Goal: Information Seeking & Learning: Learn about a topic

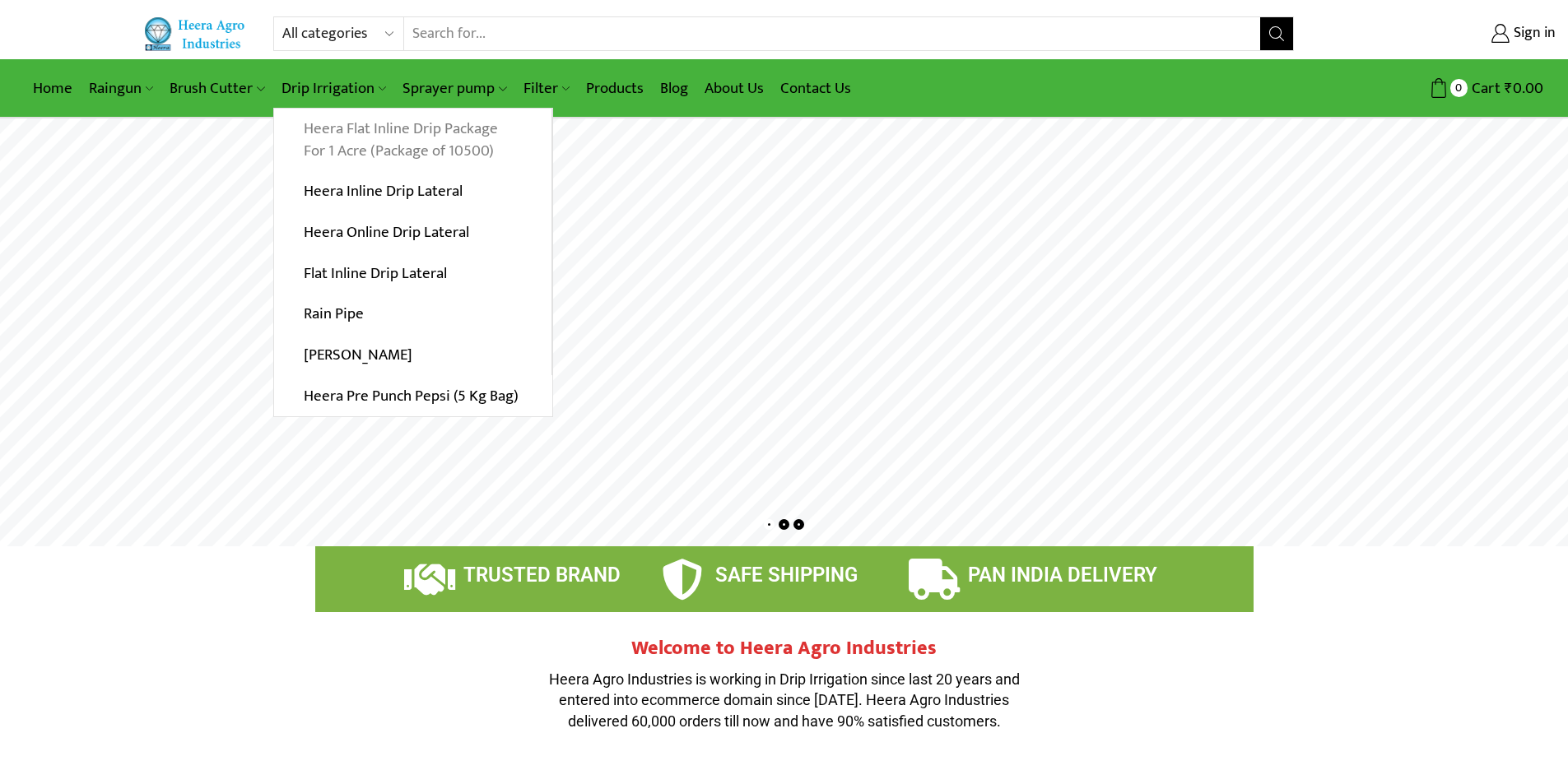
click at [459, 140] on link "Heera Flat Inline Drip Package For 1 Acre (Package of 10500)" at bounding box center [413, 141] width 277 height 63
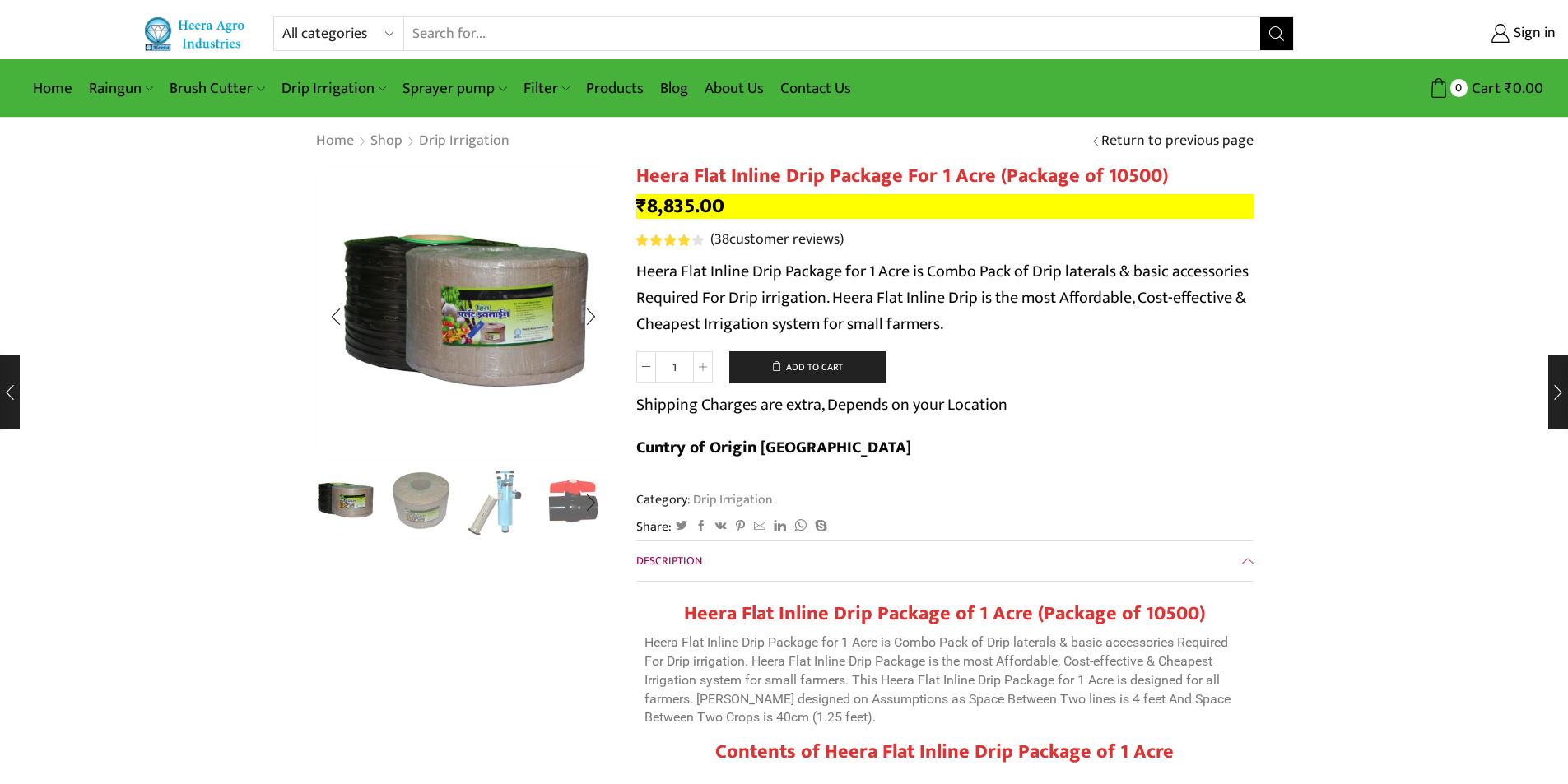
click at [415, 505] on img "2 / 10" at bounding box center [420, 500] width 68 height 68
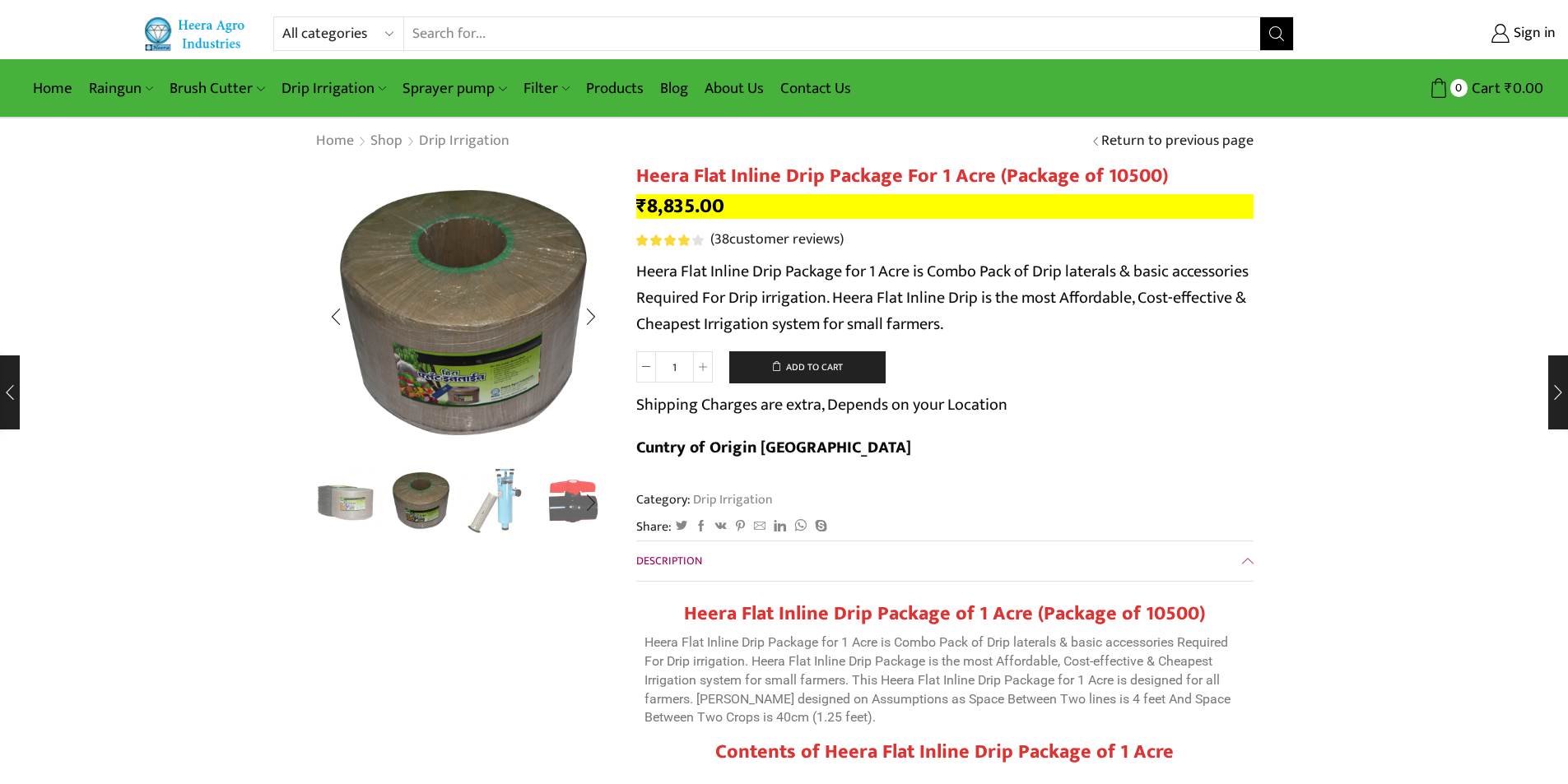
click at [511, 514] on img "3 / 10" at bounding box center [497, 500] width 68 height 68
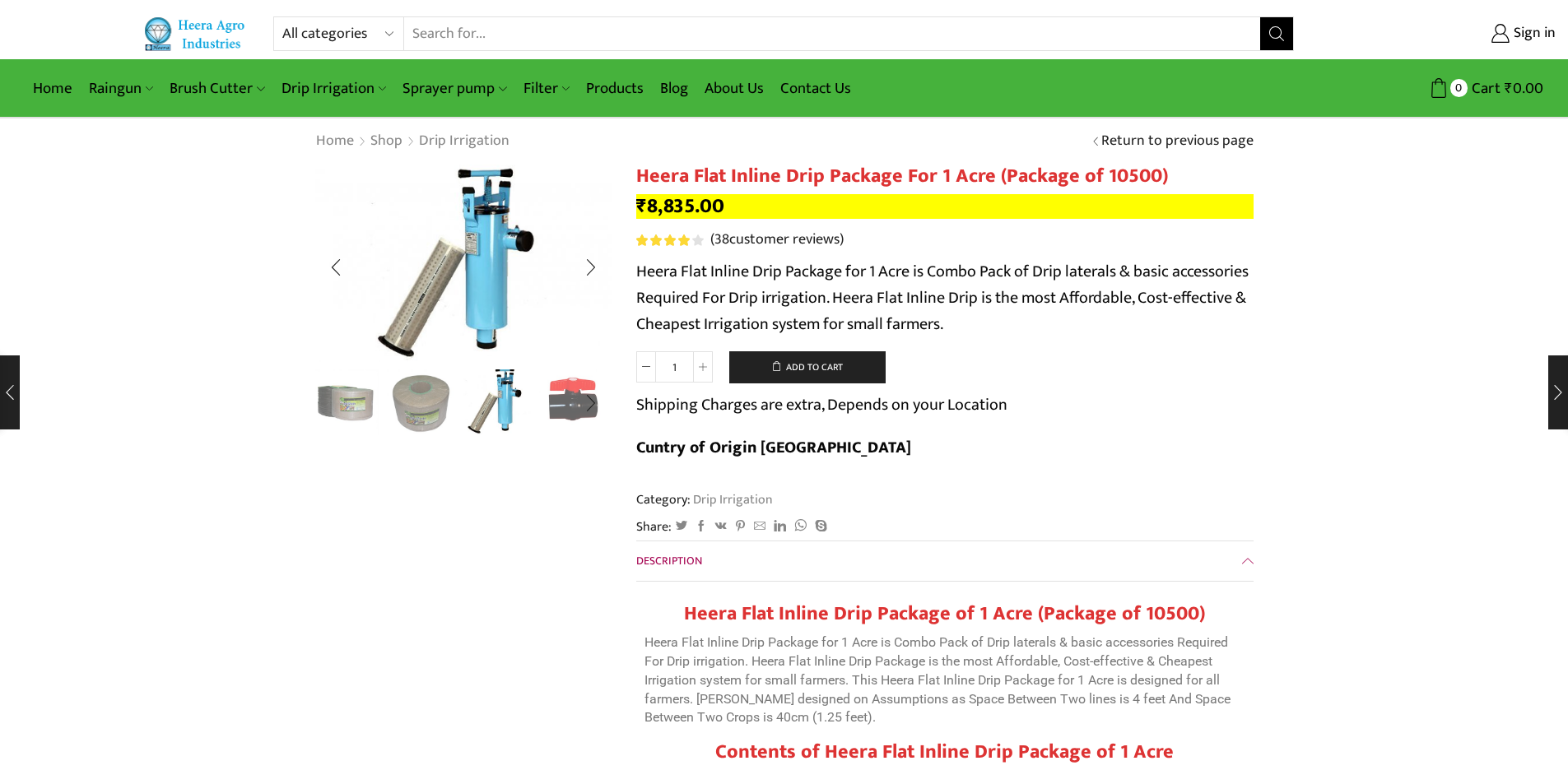
click at [560, 419] on img "4 / 10" at bounding box center [573, 401] width 68 height 68
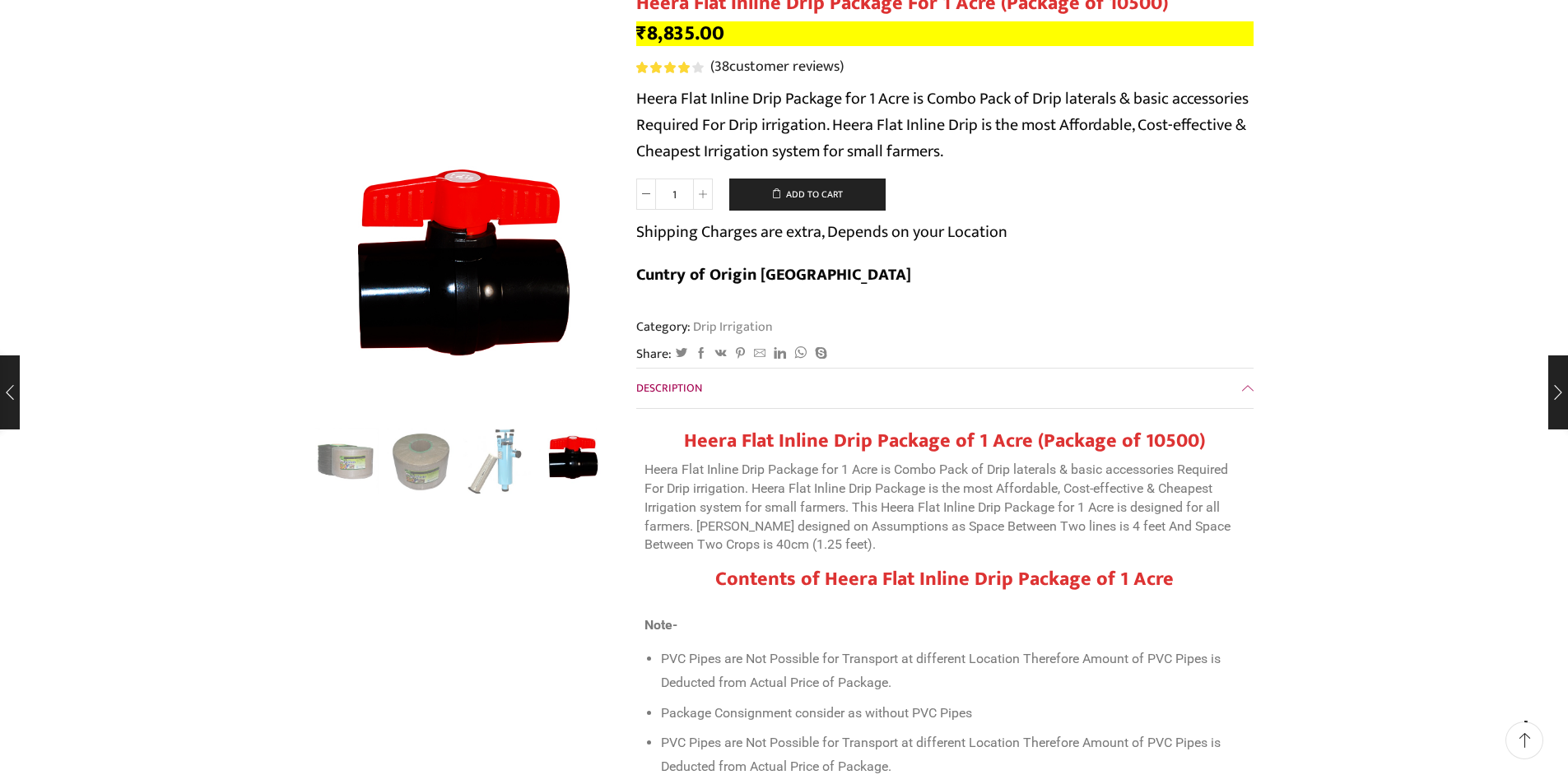
scroll to position [493, 0]
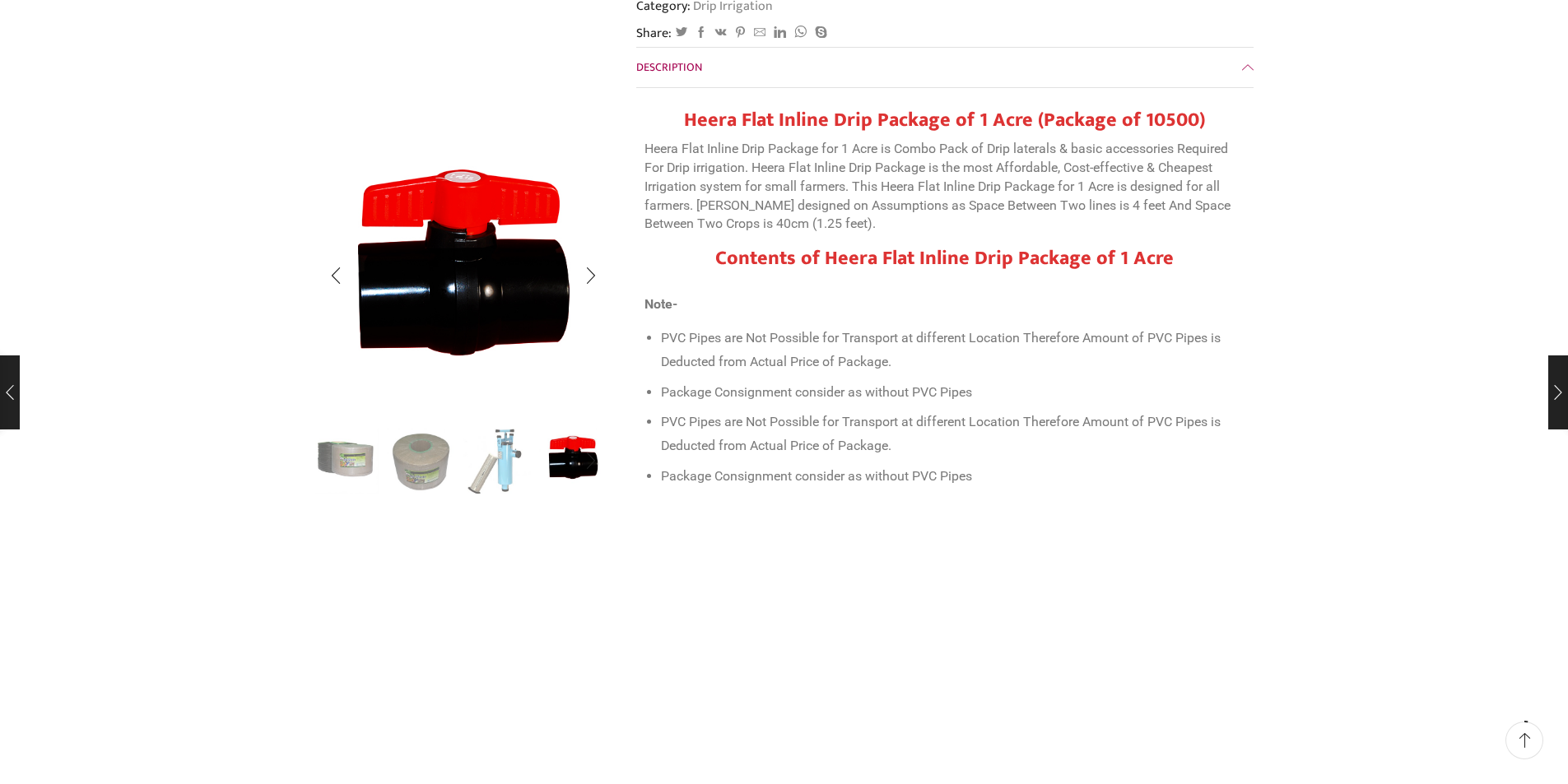
click at [339, 456] on img "1 / 10" at bounding box center [344, 459] width 68 height 68
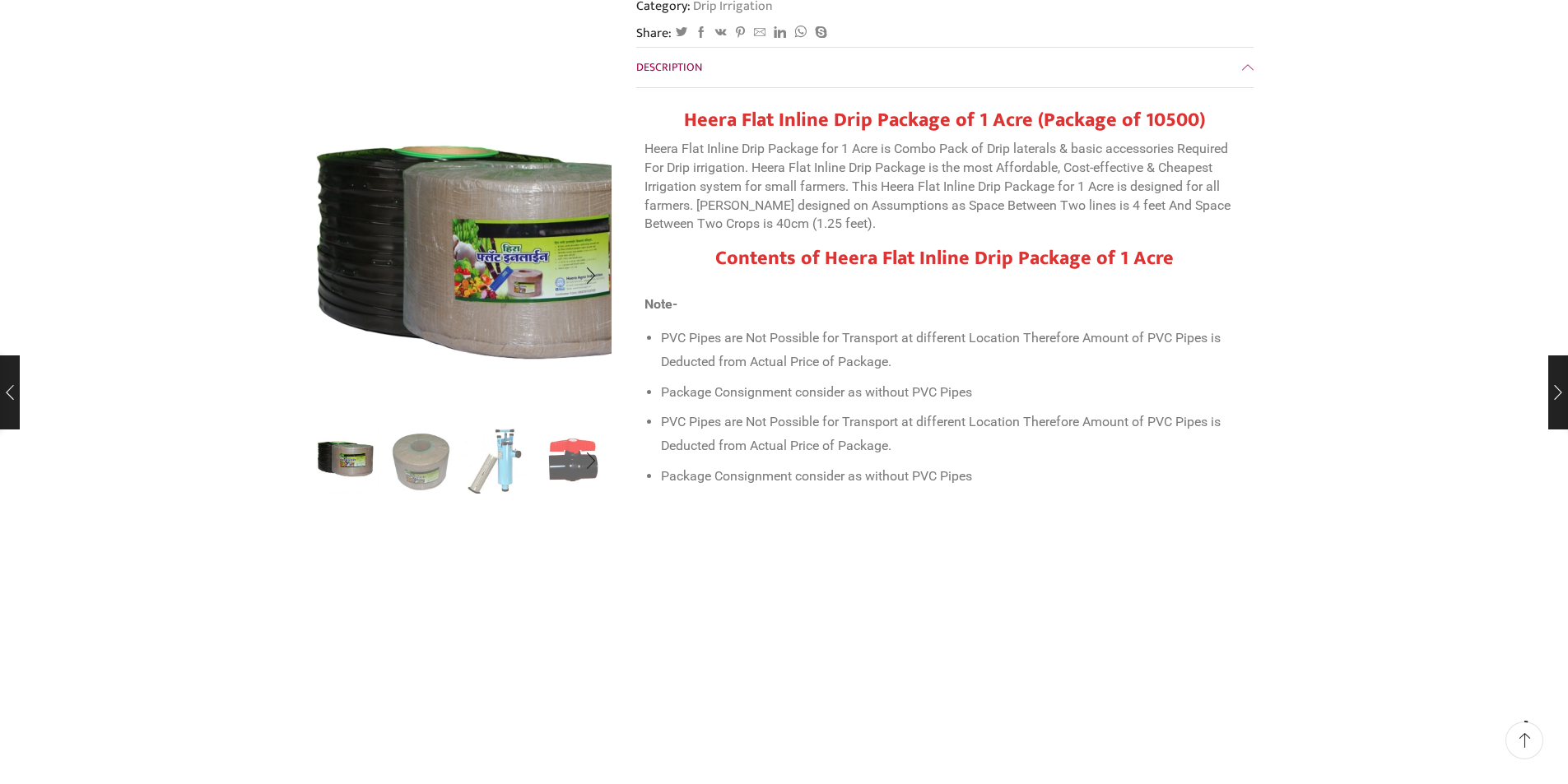
click at [410, 313] on img "1 / 10" at bounding box center [484, 255] width 415 height 415
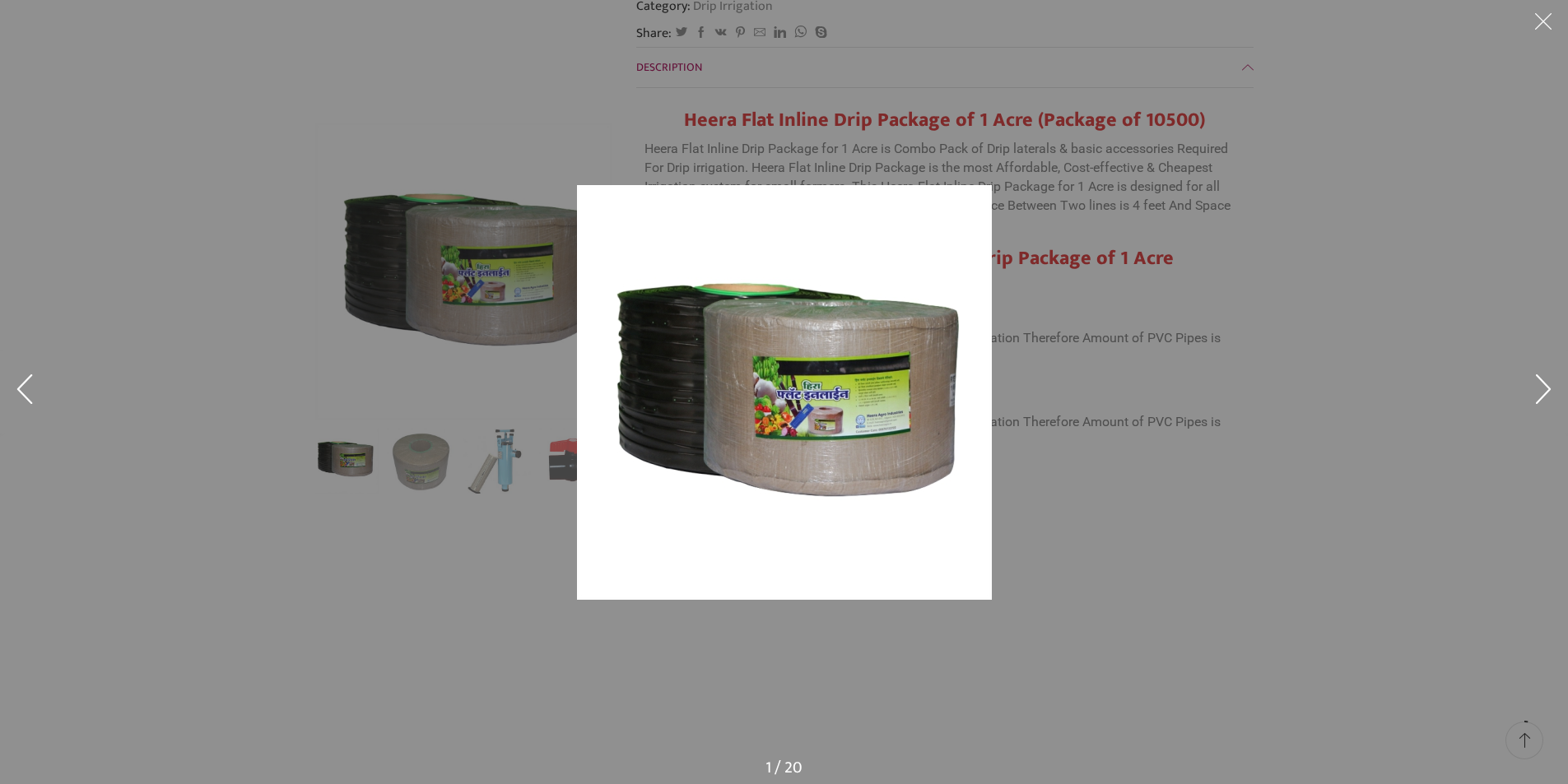
click at [1537, 24] on button at bounding box center [1544, 25] width 50 height 50
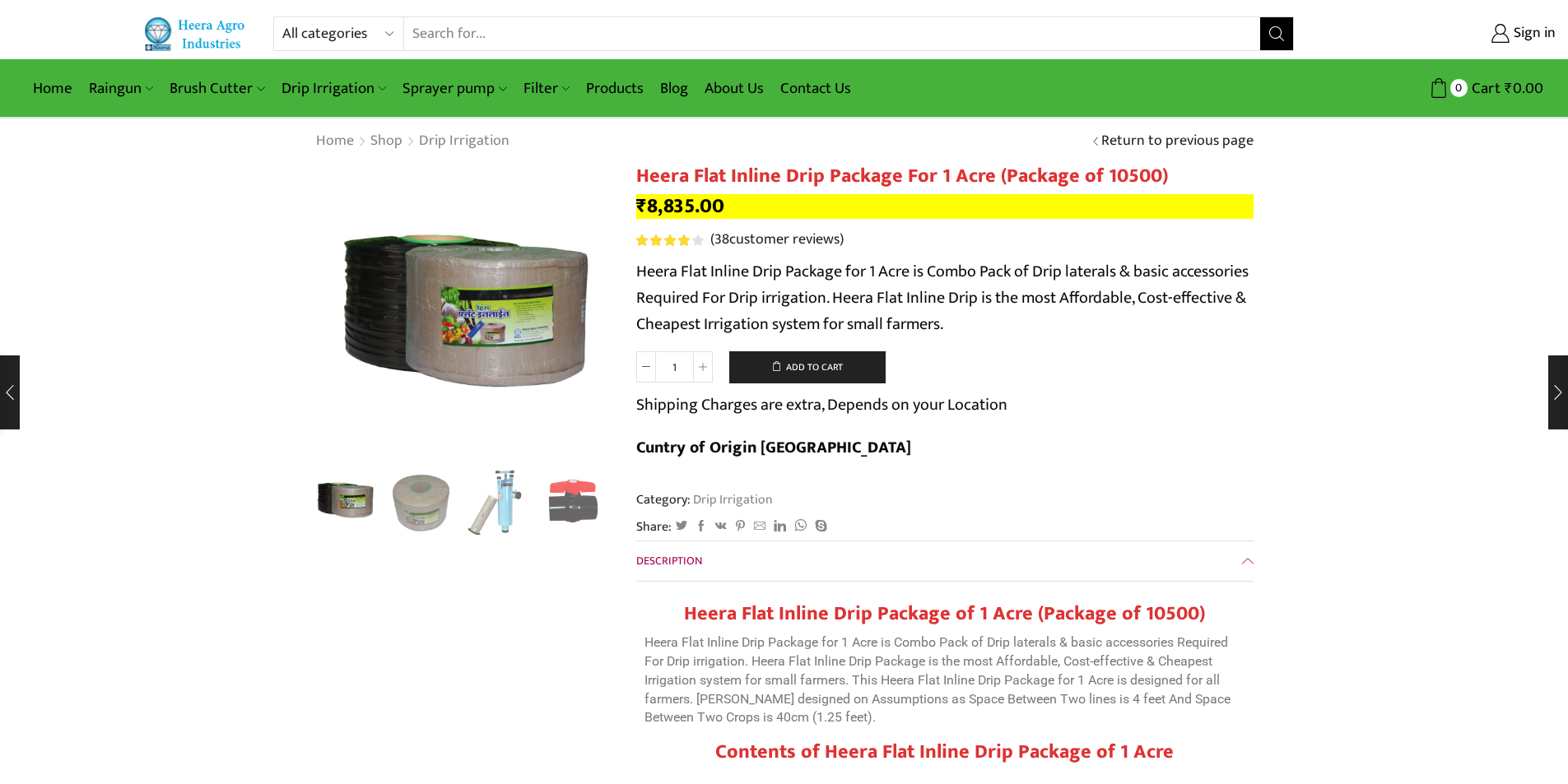
click at [665, 552] on span "Description" at bounding box center [669, 561] width 66 height 19
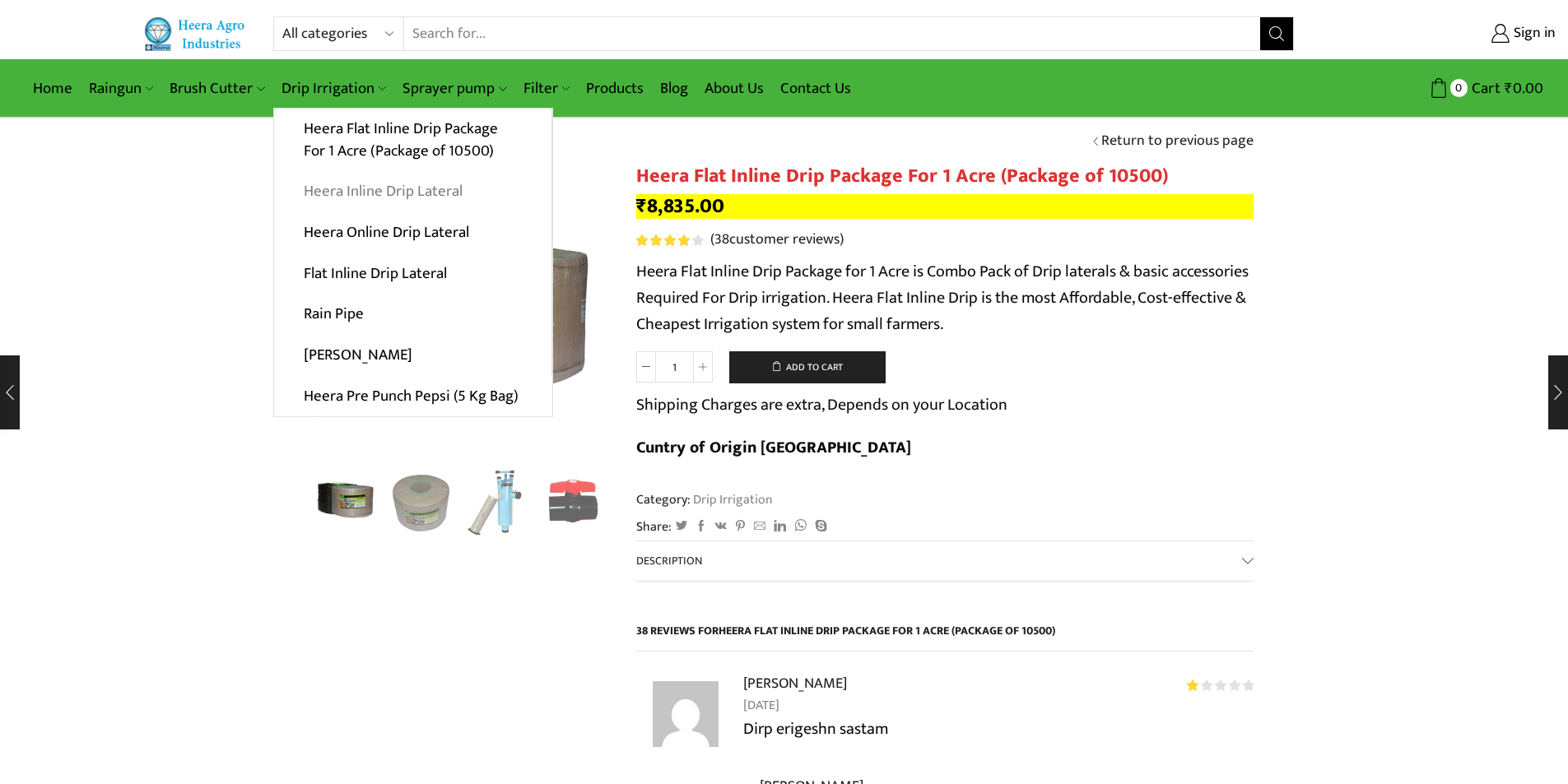
click at [422, 192] on link "Heera Inline Drip Lateral" at bounding box center [413, 191] width 277 height 41
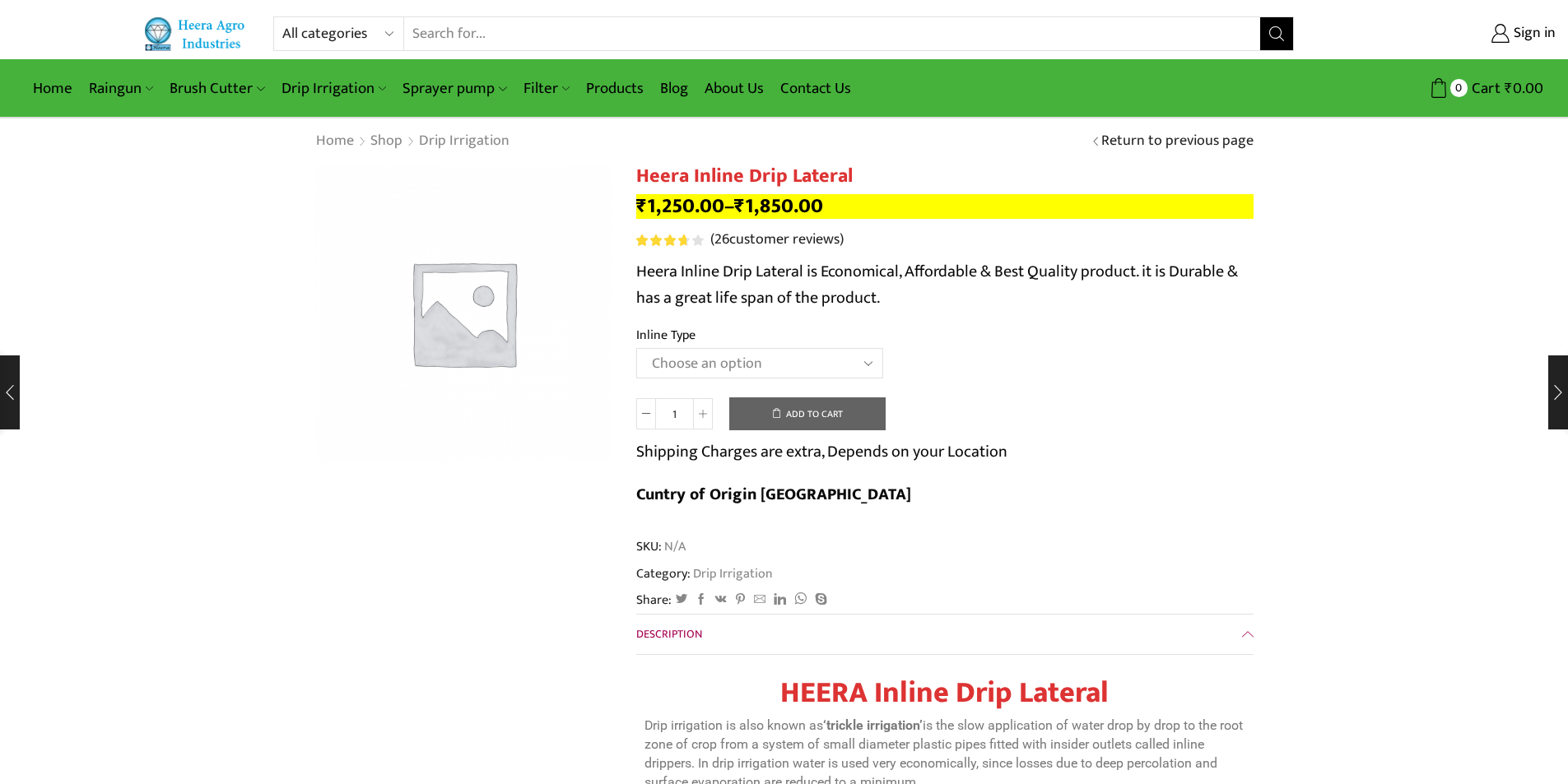
click at [840, 359] on select "Choose an option Heera Inline 12 MM (30CM) Heera Inline 12 MM (38CM) Heera Inli…" at bounding box center [760, 363] width 247 height 31
click at [1157, 357] on td "Choose an option Heera Inline 12 MM (30CM) Heera Inline 12 MM (38CM) Heera Inli…" at bounding box center [944, 370] width 617 height 45
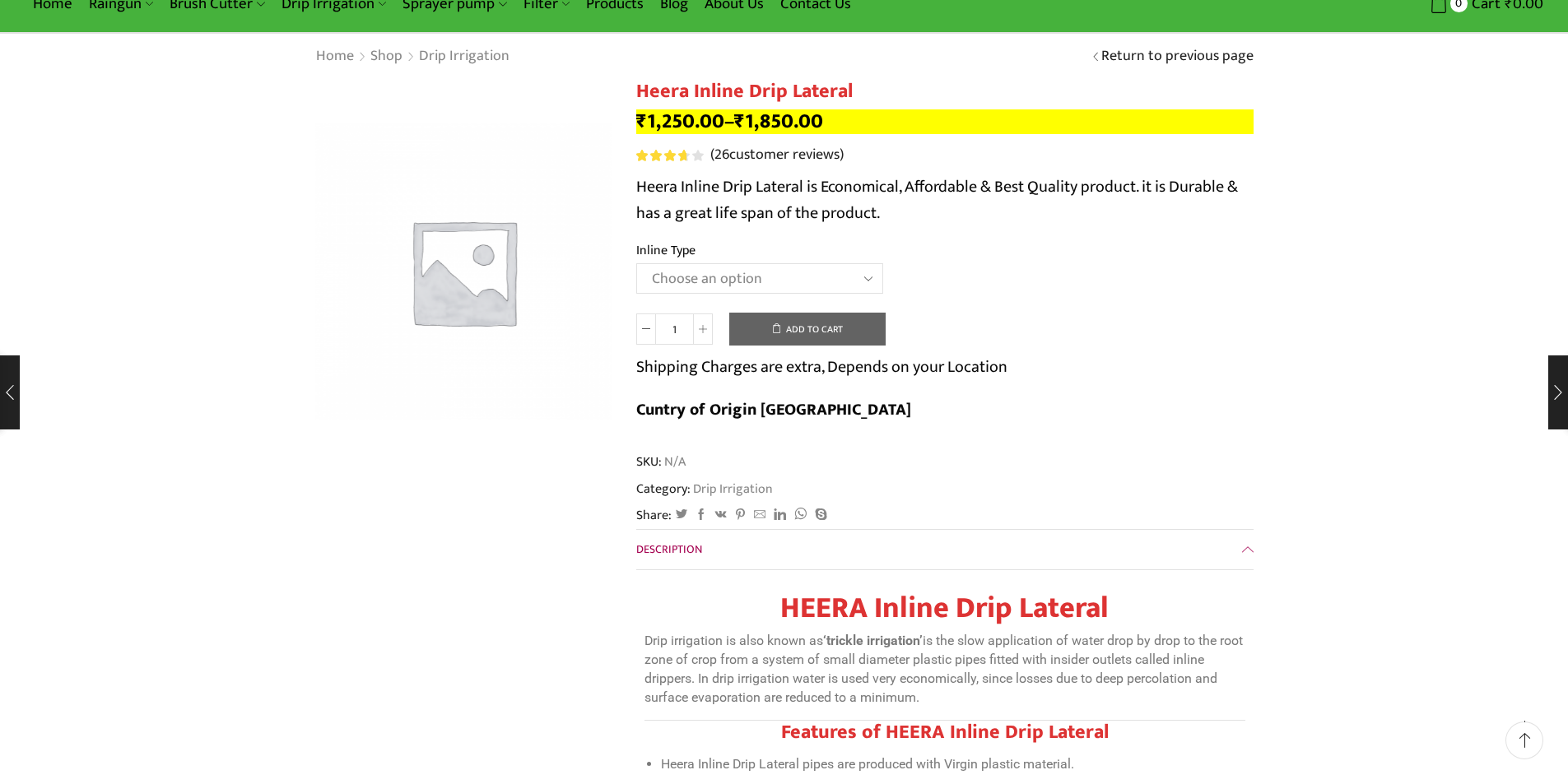
scroll to position [82, 0]
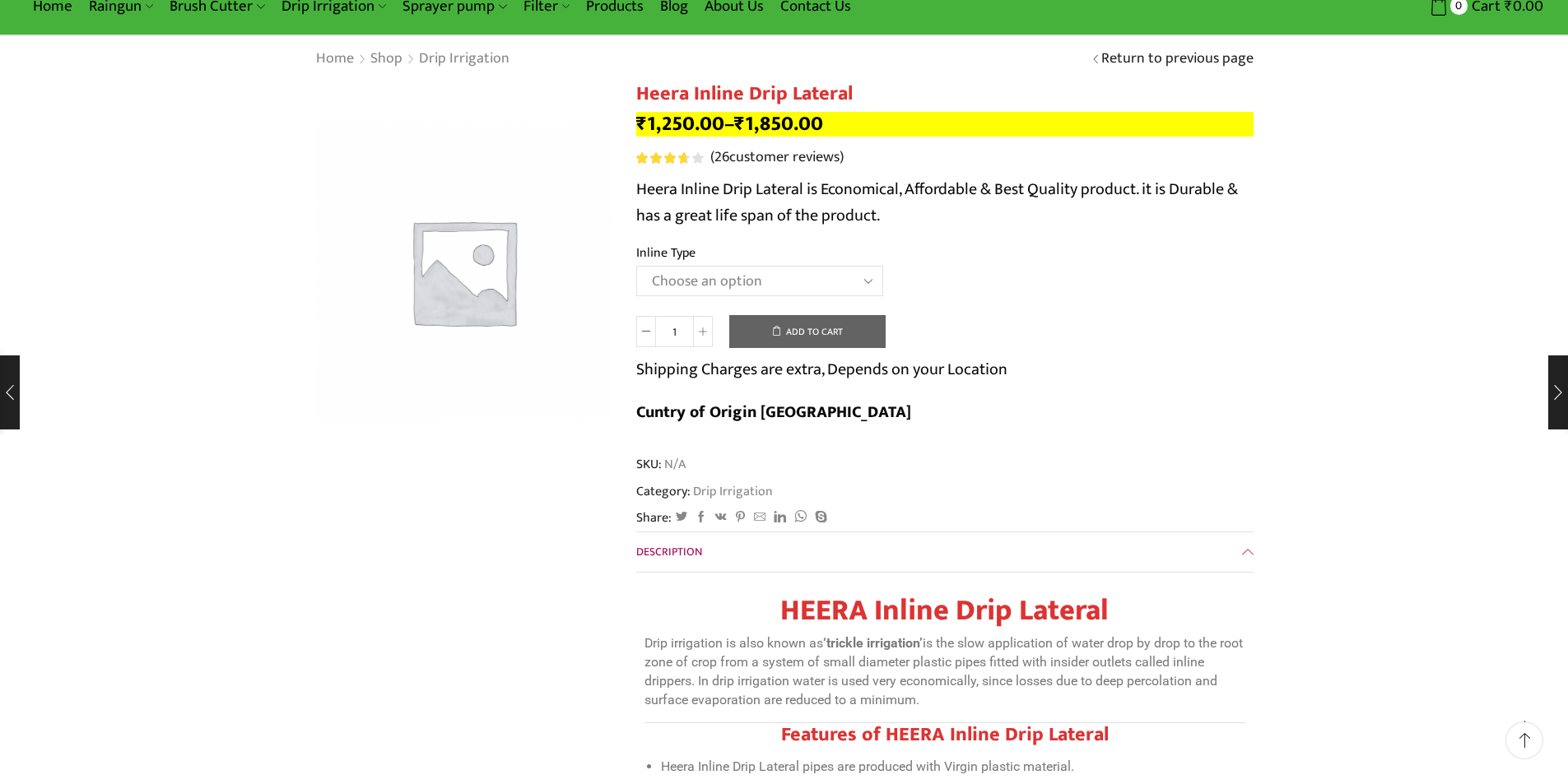
click at [826, 295] on select "Choose an option Heera Inline 12 MM (30CM) Heera Inline 12 MM (38CM) Heera Inli…" at bounding box center [760, 281] width 247 height 31
click at [636, 266] on select "Choose an option Heera Inline 12 MM (30CM) Heera Inline 12 MM (38CM) Heera Inli…" at bounding box center [760, 281] width 247 height 31
select select "Heera Inline 12 MM (38CM)"
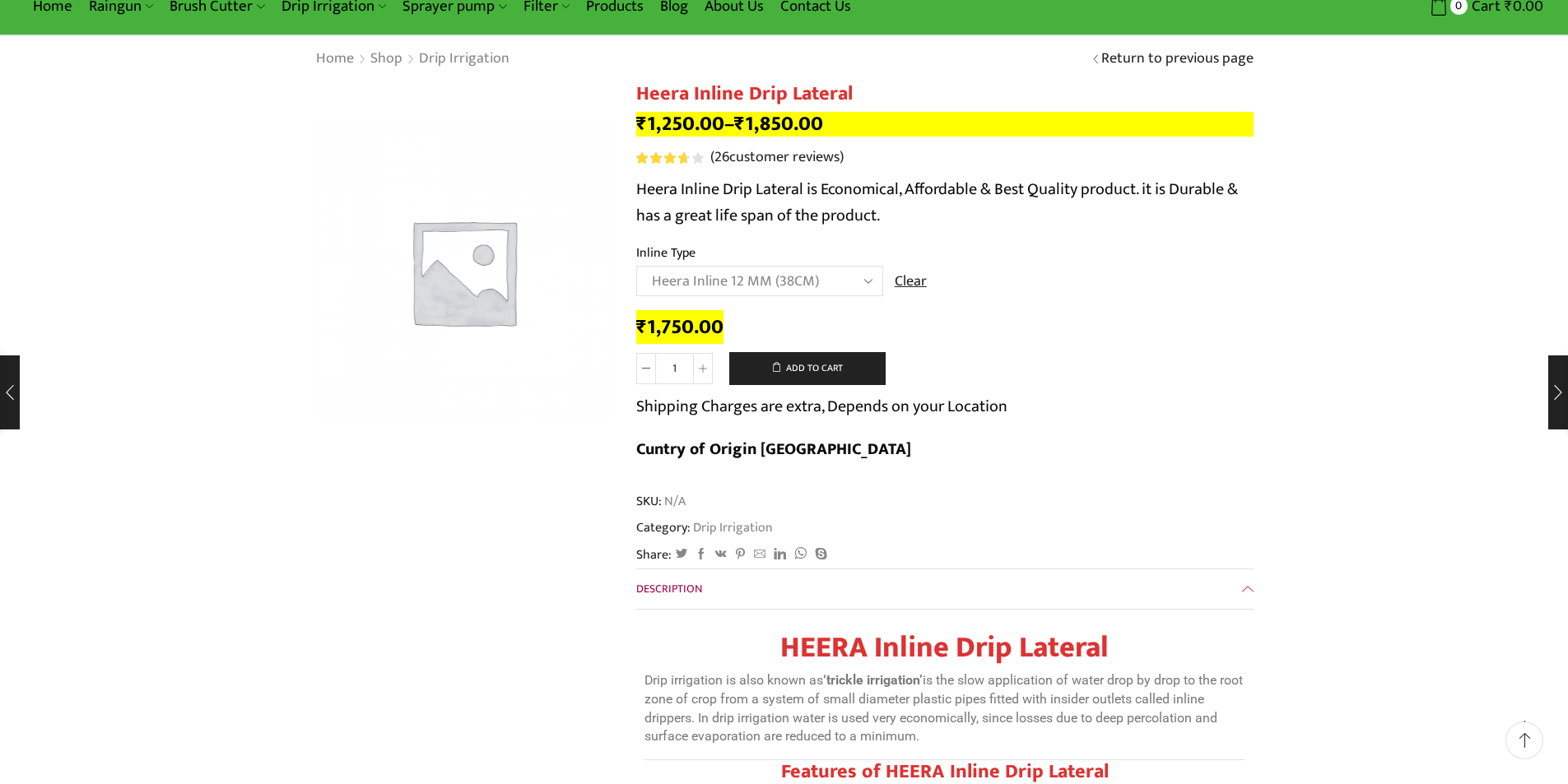
scroll to position [0, 0]
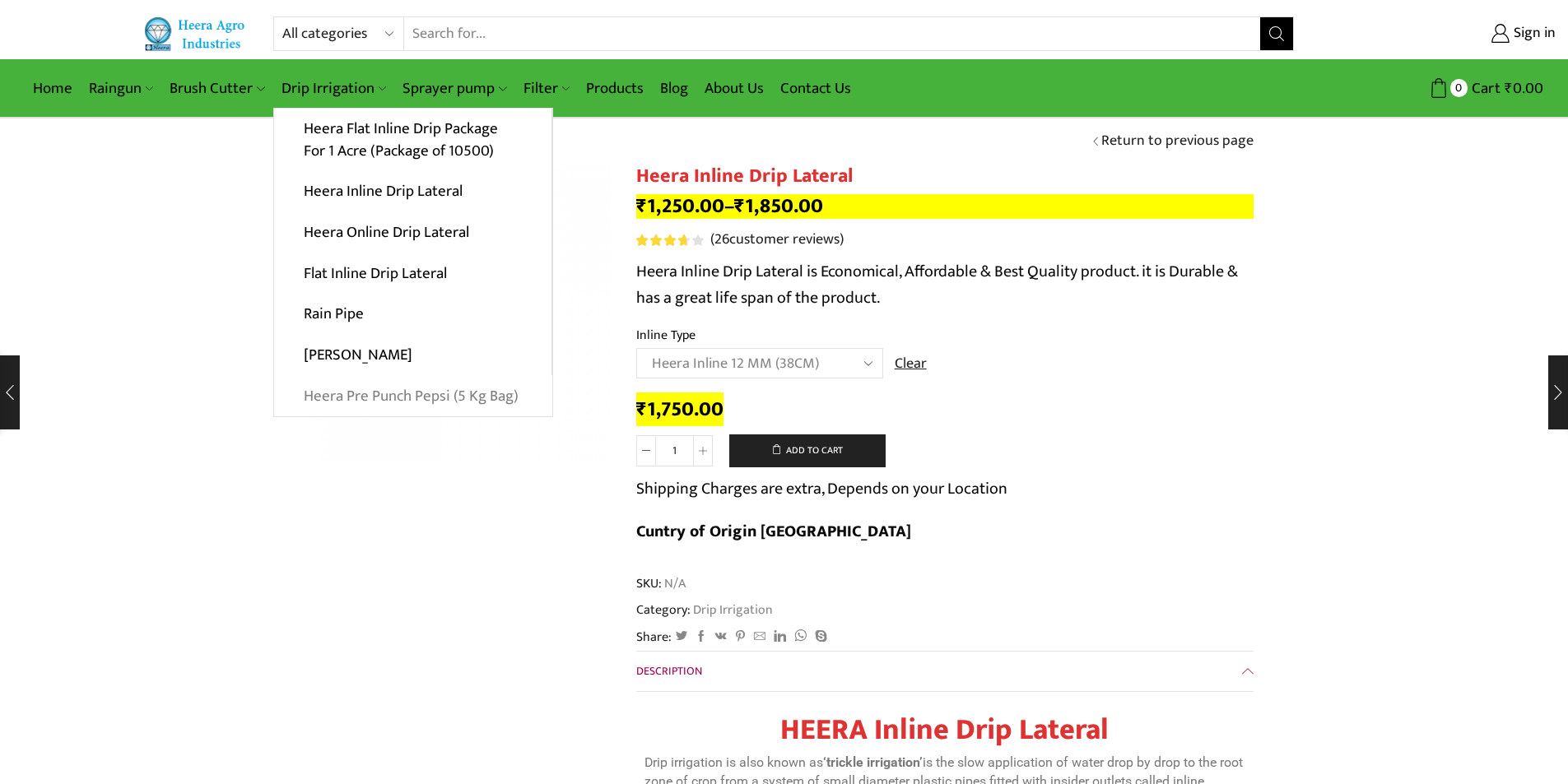
click at [422, 397] on link "Heera Pre Punch Pepsi (5 Kg Bag)" at bounding box center [413, 395] width 278 height 41
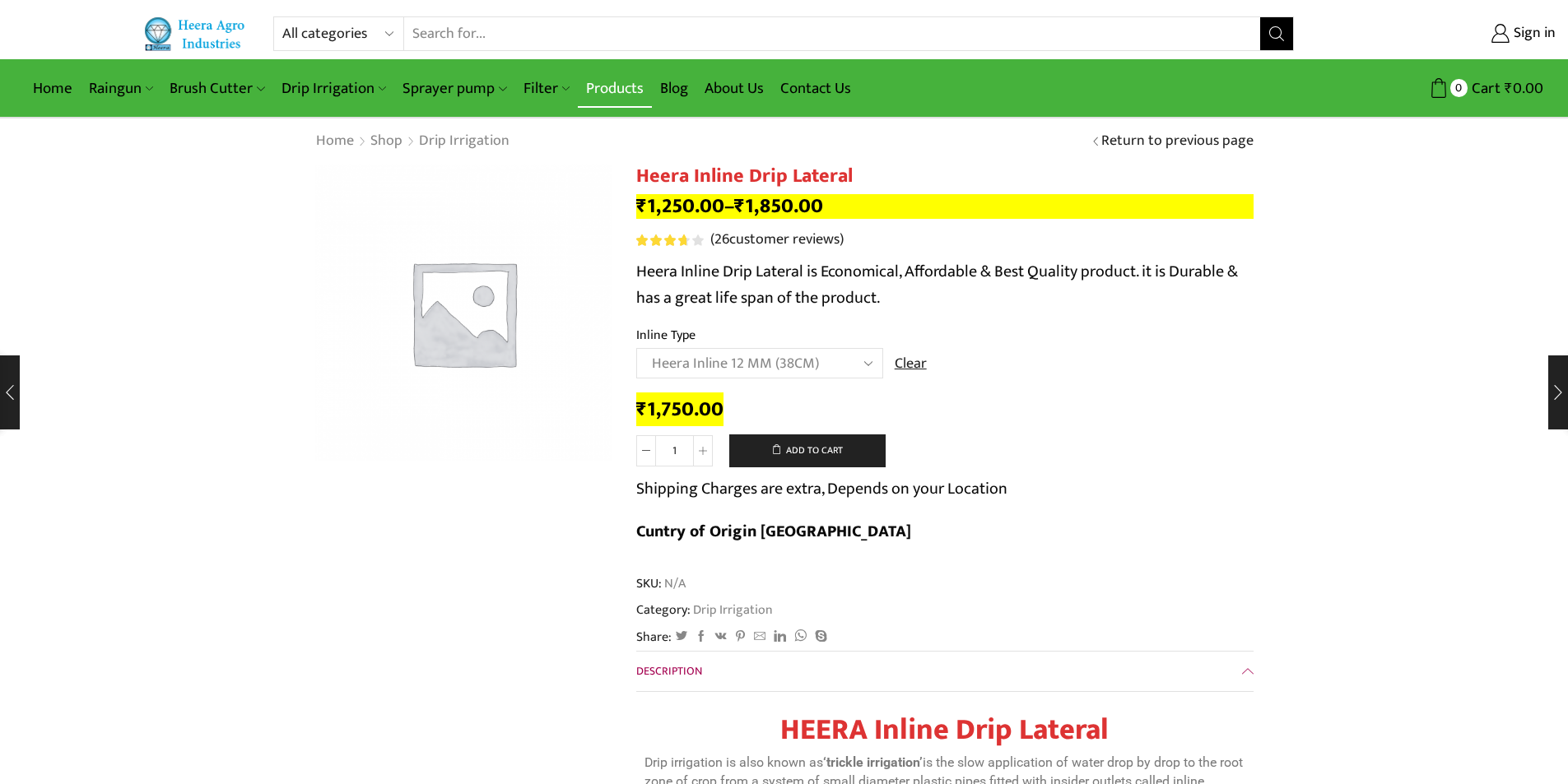
click at [607, 87] on link "Products" at bounding box center [614, 88] width 74 height 38
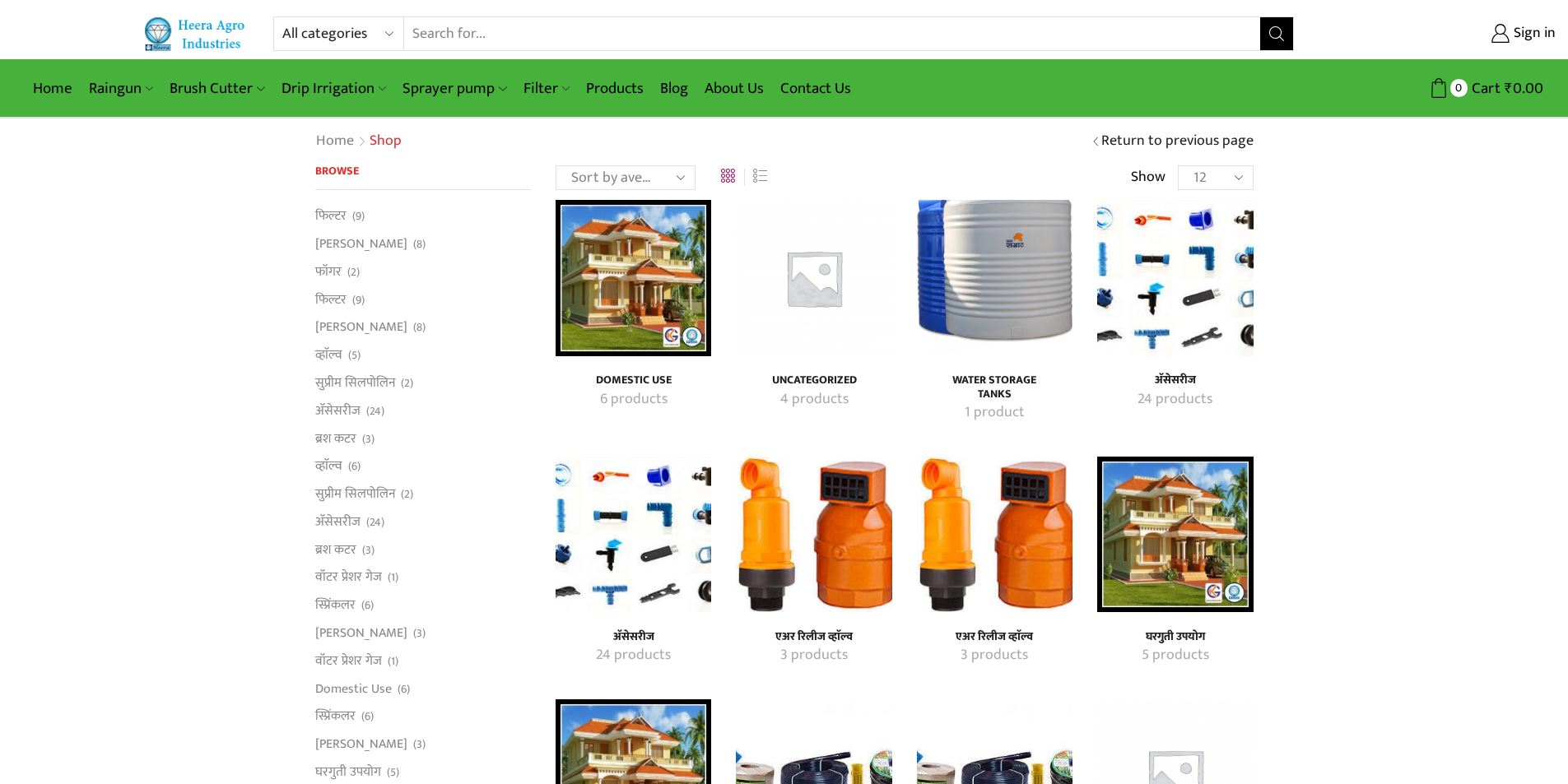
click at [678, 173] on select "Sort by popularity Sort by average rating Sort by latest Sort by price: low to …" at bounding box center [626, 178] width 140 height 25
select select "date"
click at [556, 165] on select "Sort by popularity Sort by average rating Sort by latest Sort by price: low to …" at bounding box center [626, 178] width 140 height 25
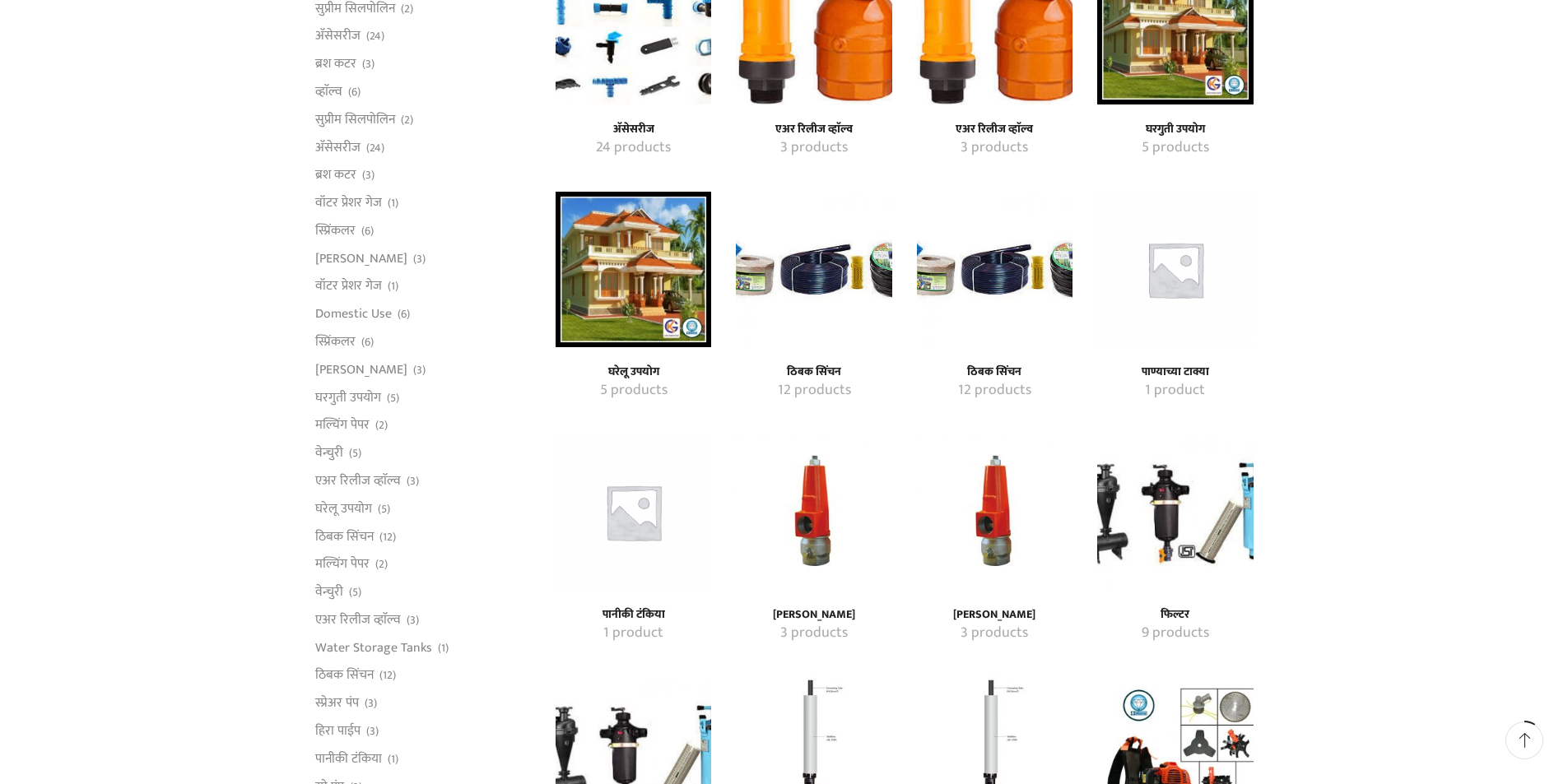
scroll to position [576, 0]
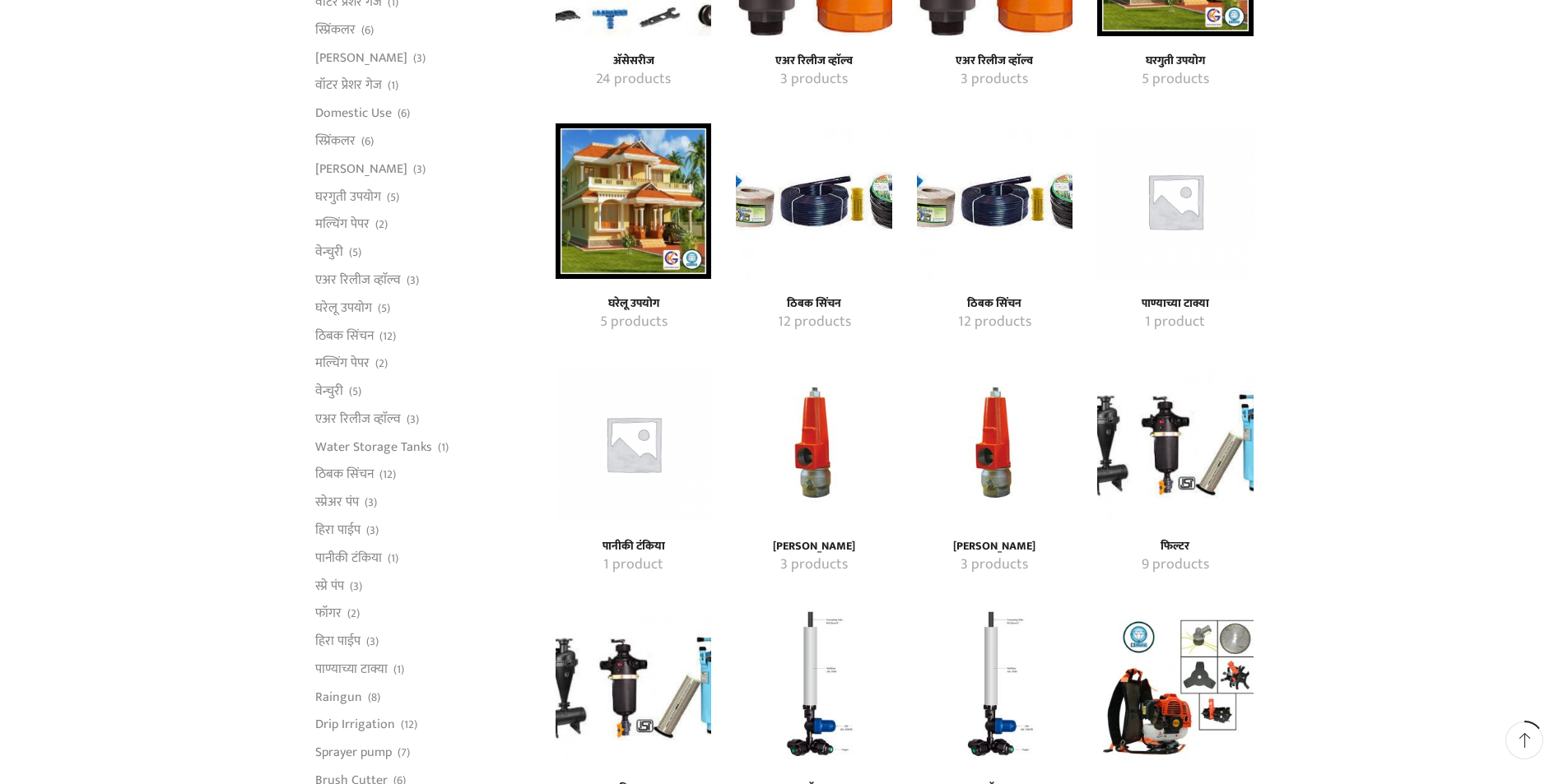
click at [989, 298] on h4 "ठिबक सिंचन" at bounding box center [995, 304] width 120 height 14
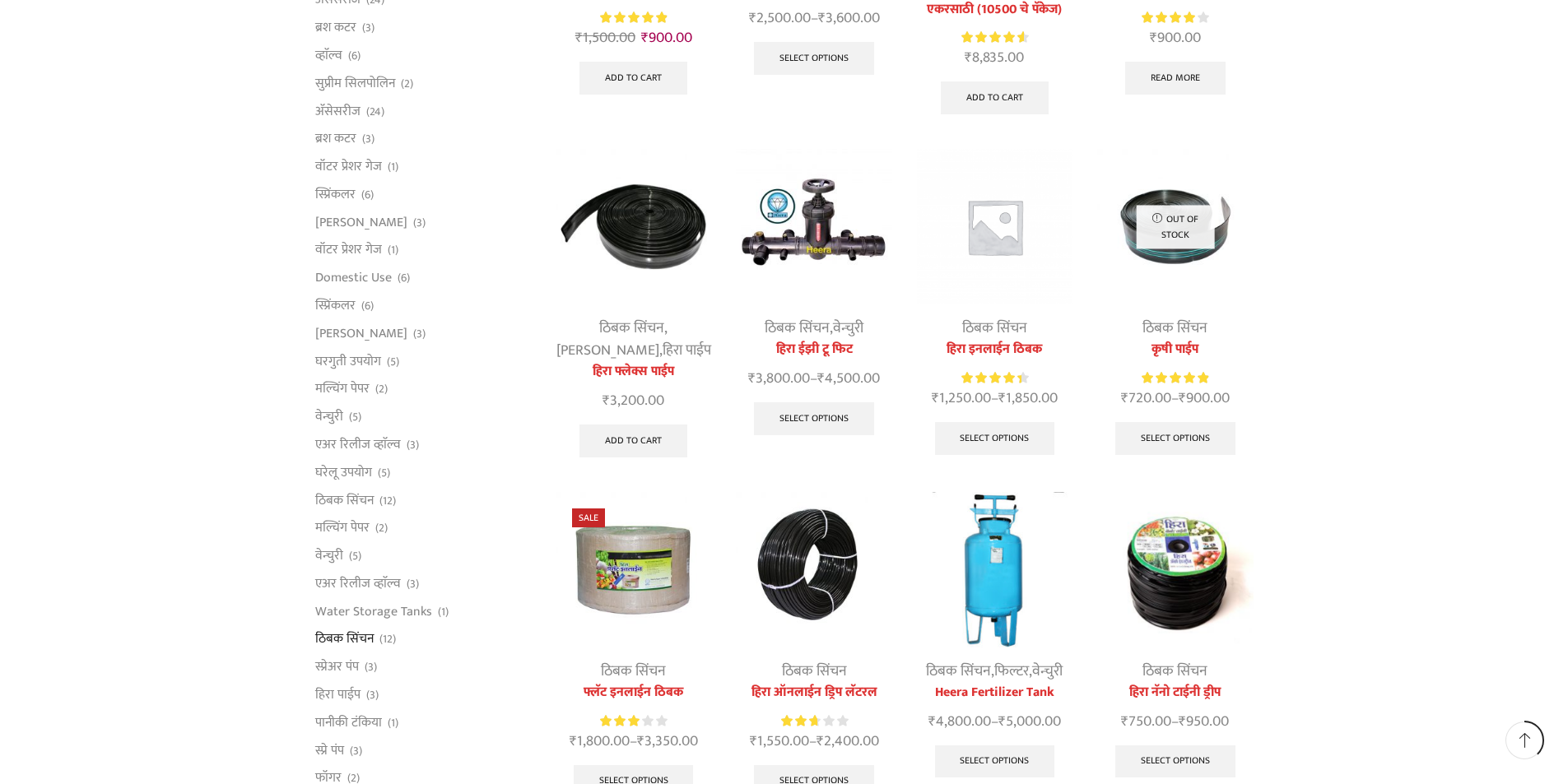
scroll to position [576, 0]
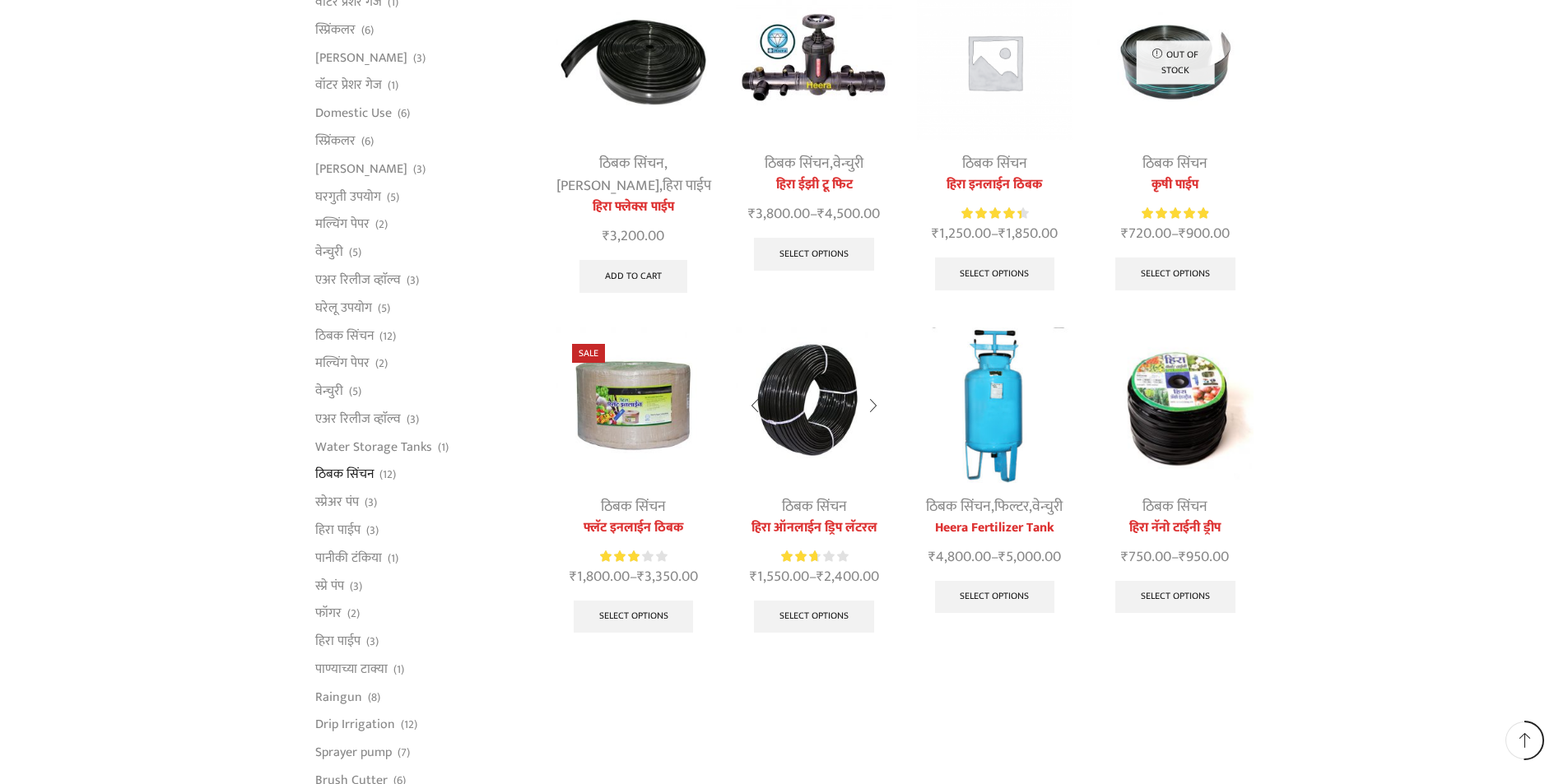
click at [812, 452] on img at bounding box center [813, 404] width 156 height 156
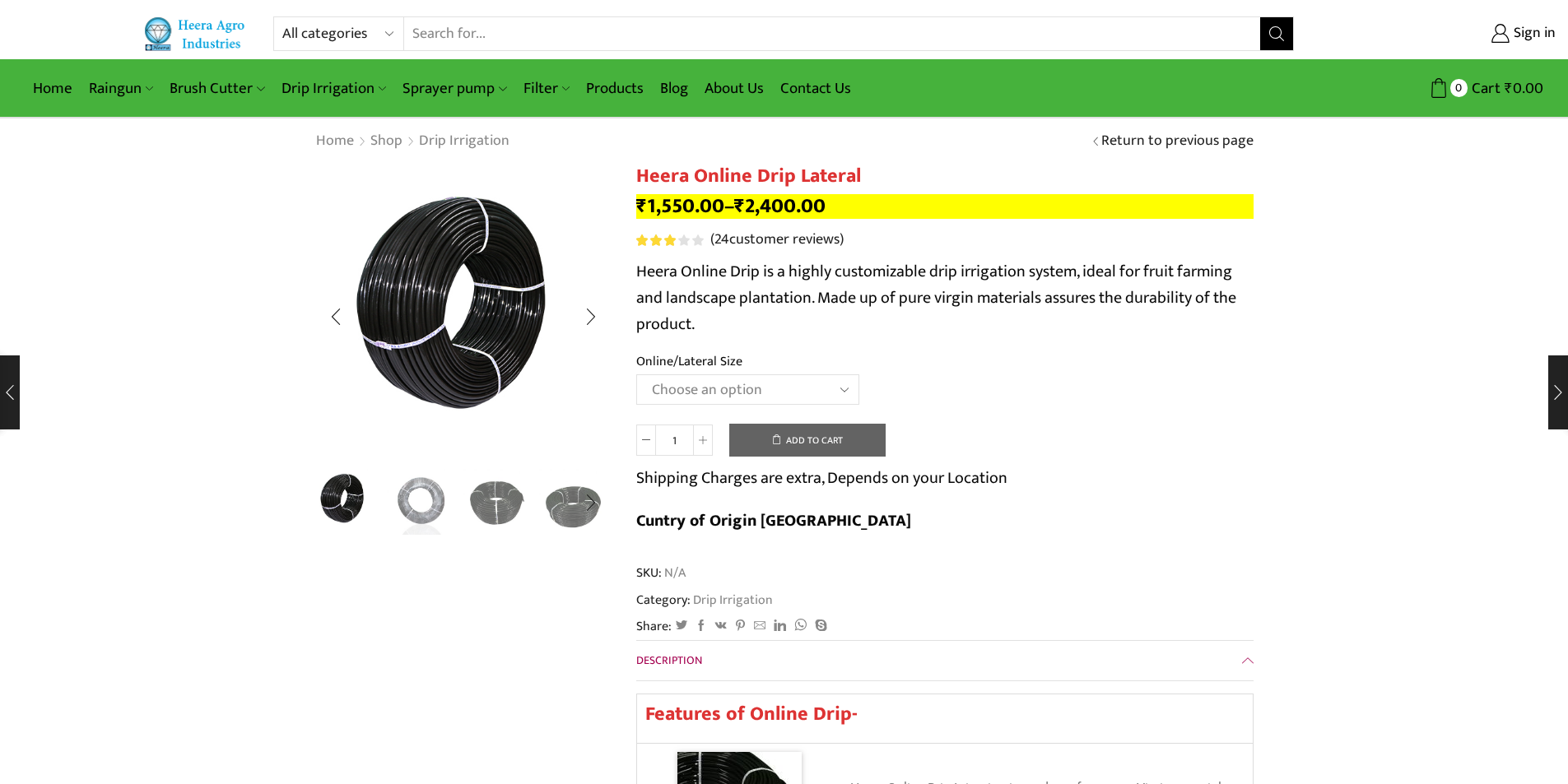
click at [422, 501] on img "2 / 5" at bounding box center [420, 500] width 68 height 68
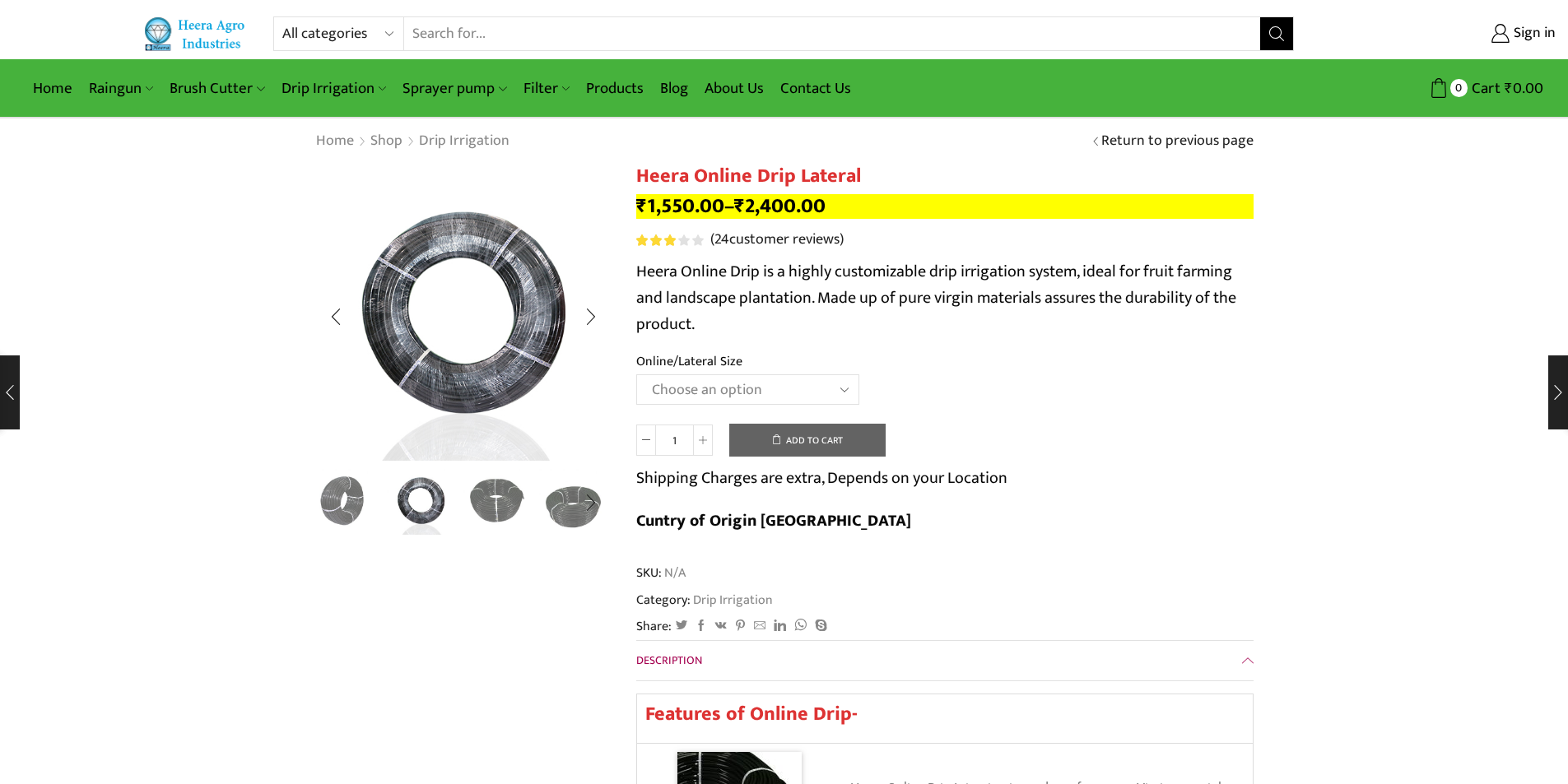
click at [489, 507] on img "3 / 5" at bounding box center [497, 500] width 68 height 68
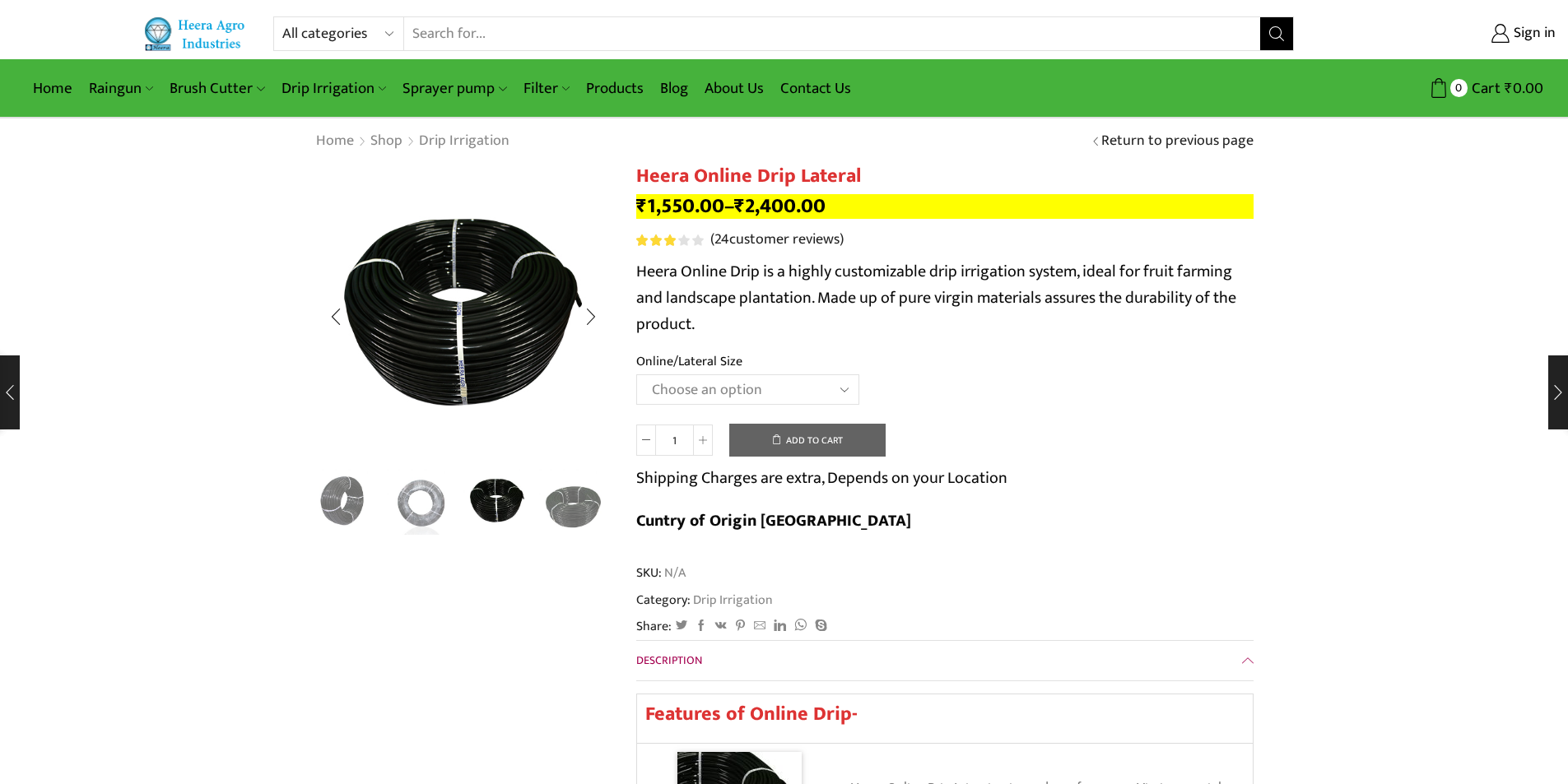
click at [573, 511] on div "Next slide" at bounding box center [590, 502] width 41 height 41
click at [573, 511] on img "5 / 5" at bounding box center [573, 502] width 68 height 68
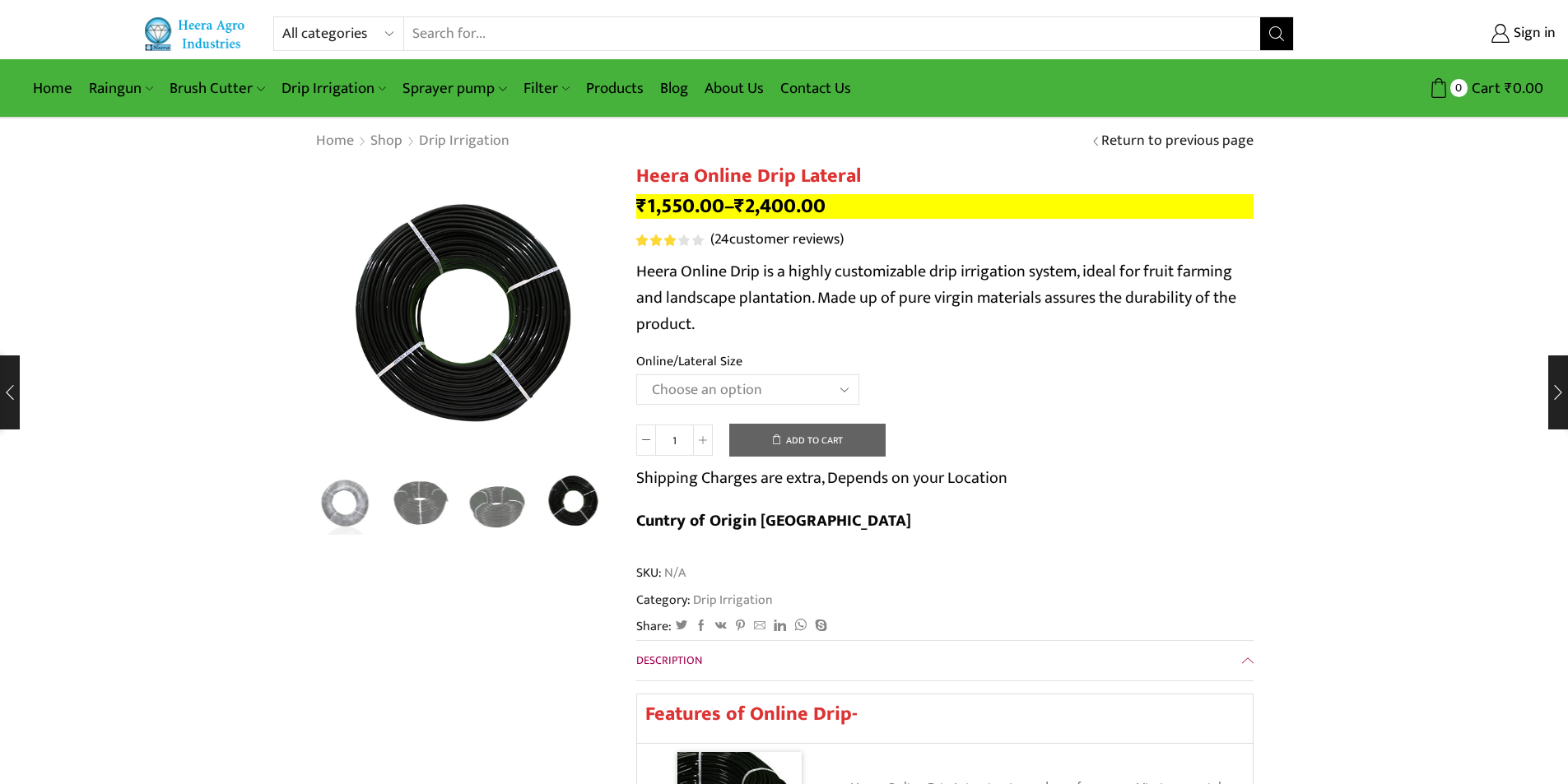
click at [751, 239] on link "( 24 customer reviews)" at bounding box center [777, 240] width 133 height 21
click at [704, 434] on span at bounding box center [703, 440] width 20 height 32
click at [643, 436] on icon at bounding box center [646, 440] width 9 height 9
type input "1"
click at [740, 381] on select "Choose an option Heera Online 16MM Heera Online GOLD 16MM Heera Online 12MM Hee…" at bounding box center [747, 390] width 223 height 31
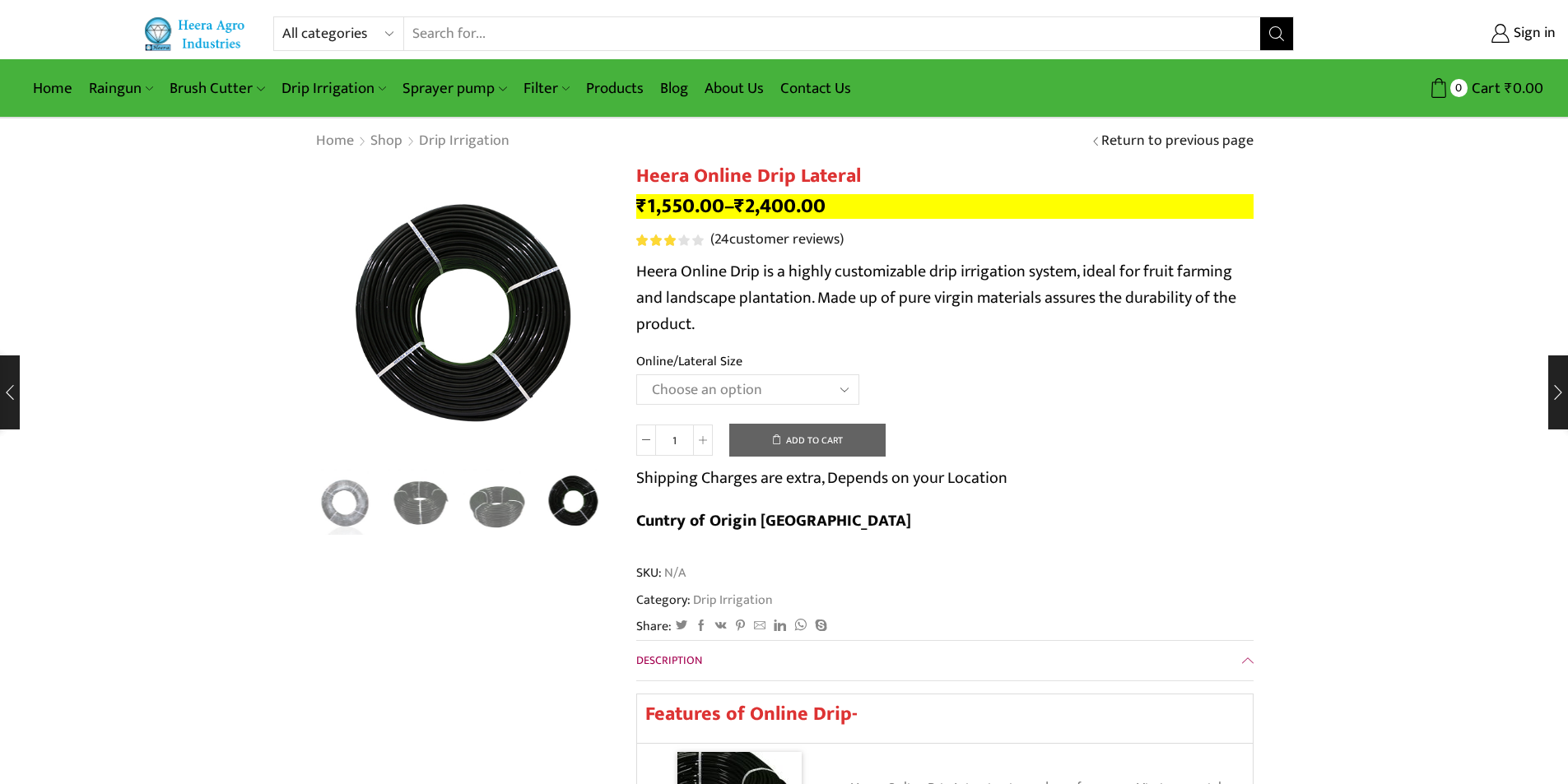
click at [1035, 368] on th "Online/Lateral Size" at bounding box center [944, 362] width 617 height 24
click at [596, 85] on link "Products" at bounding box center [614, 88] width 74 height 38
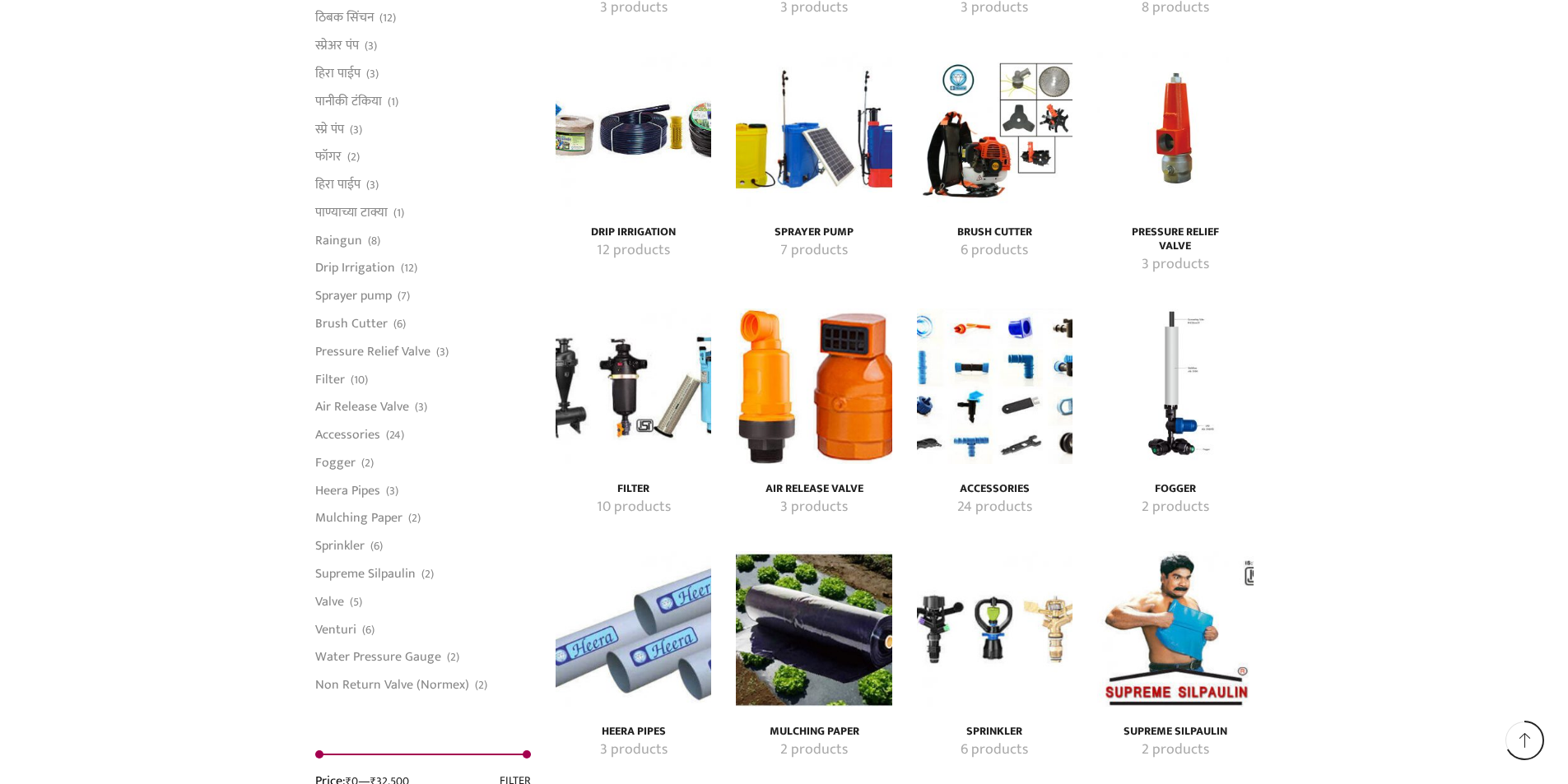
scroll to position [2715, 0]
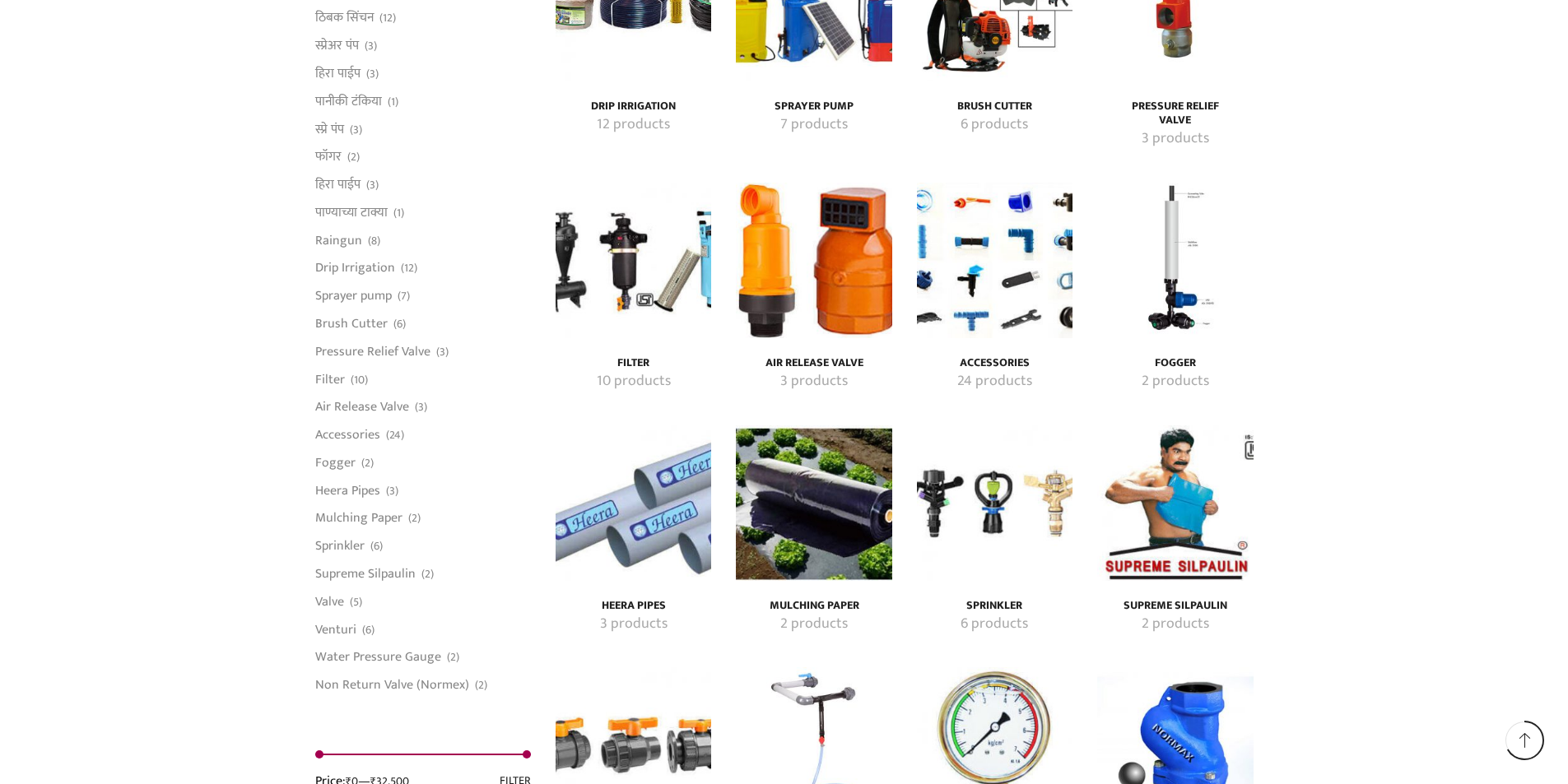
click at [1021, 361] on h4 "Accessories" at bounding box center [995, 363] width 120 height 14
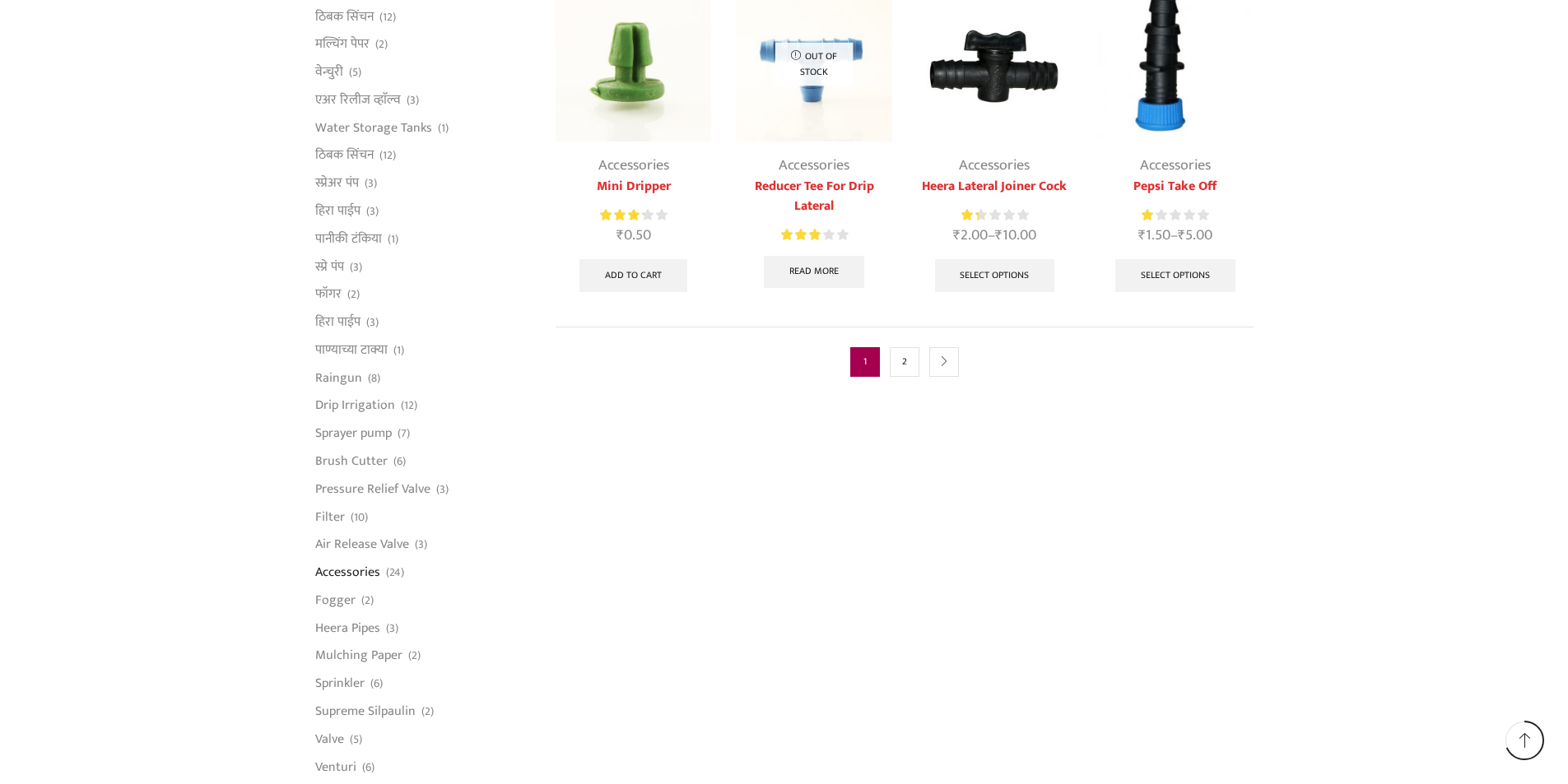
scroll to position [905, 0]
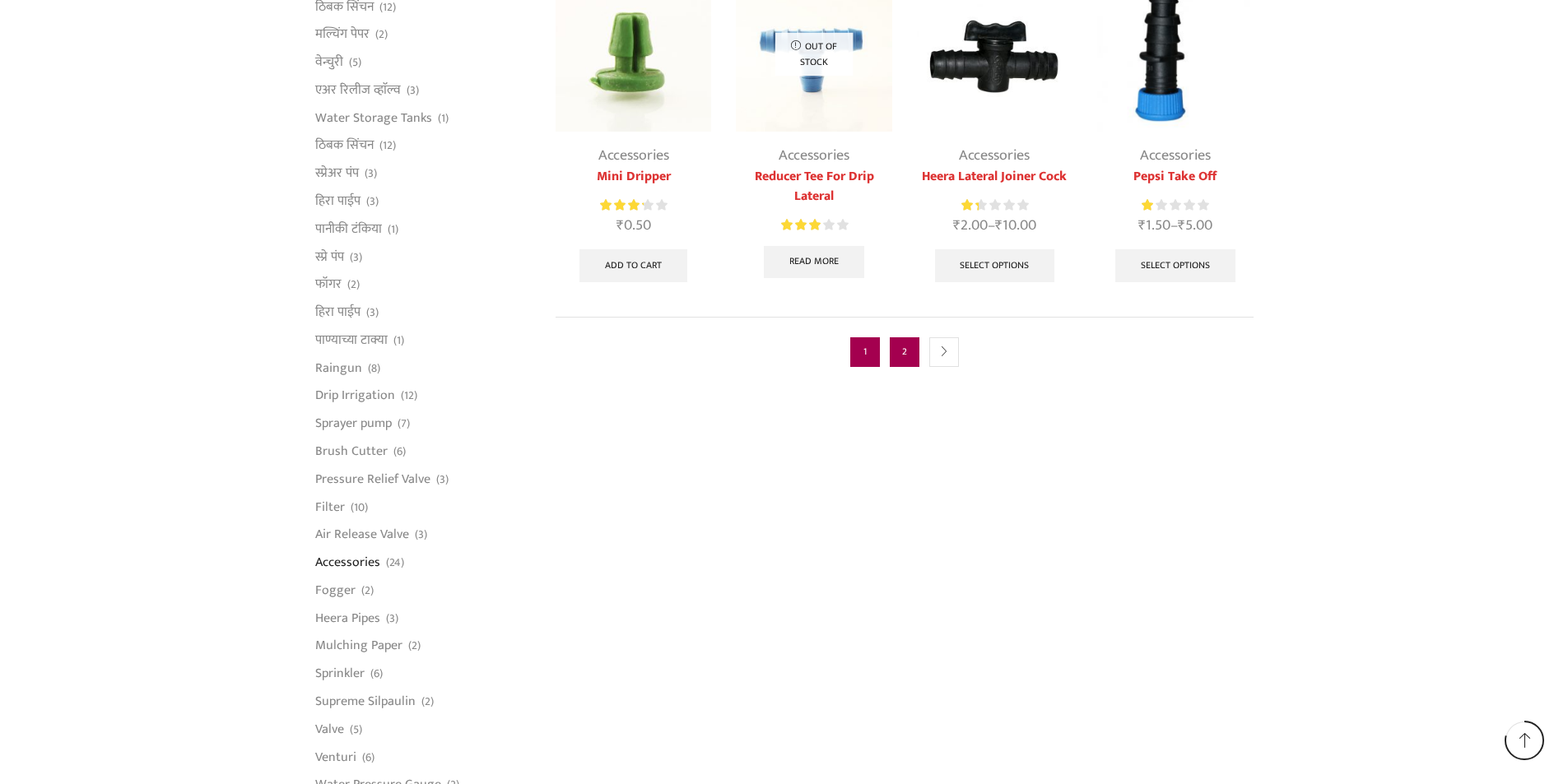
click at [895, 361] on link "2" at bounding box center [904, 352] width 30 height 30
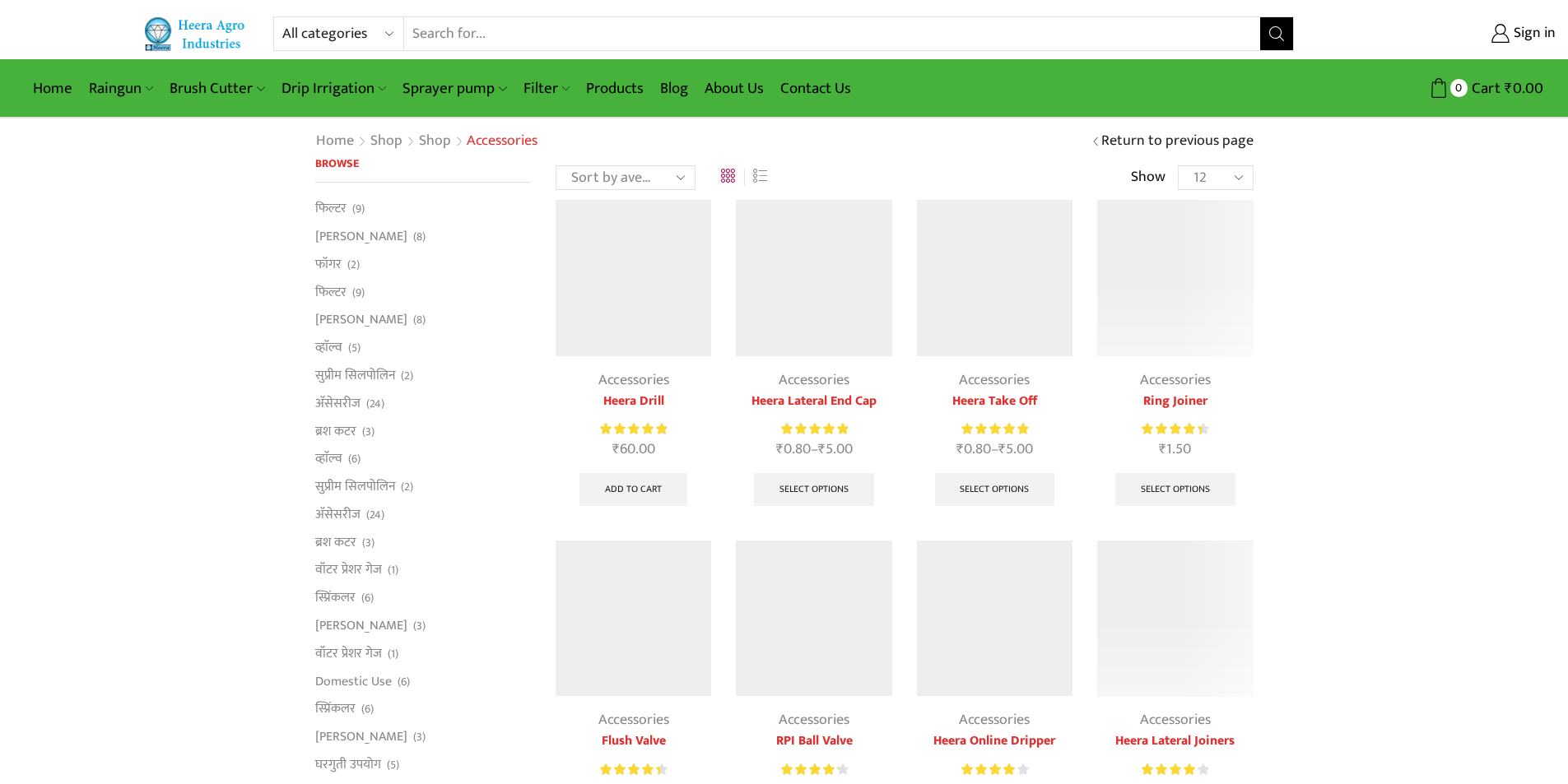
scroll to position [905, 0]
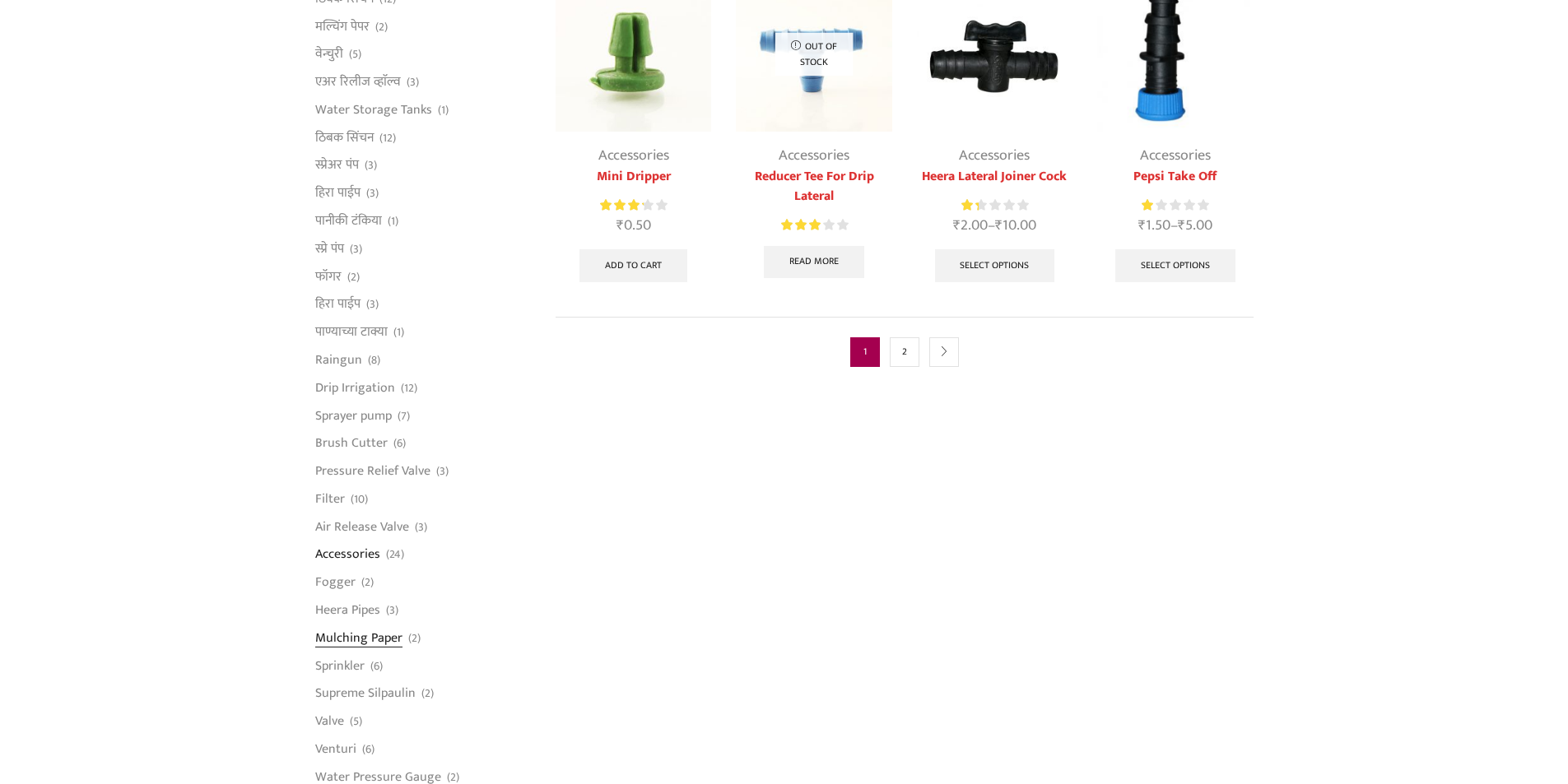
click at [386, 640] on link "Mulching Paper" at bounding box center [359, 637] width 87 height 28
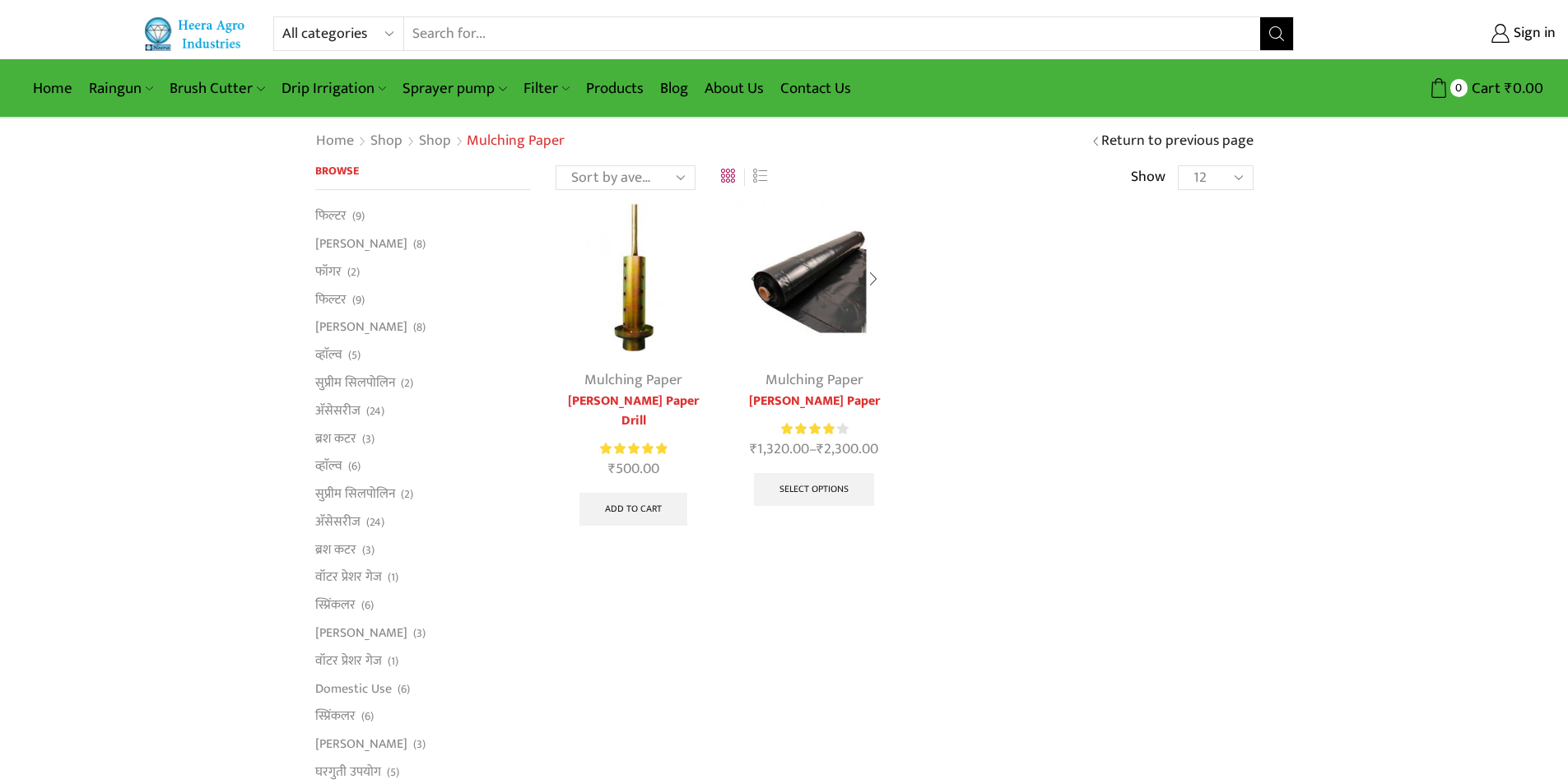
click at [806, 399] on link "[PERSON_NAME] Paper" at bounding box center [813, 402] width 156 height 20
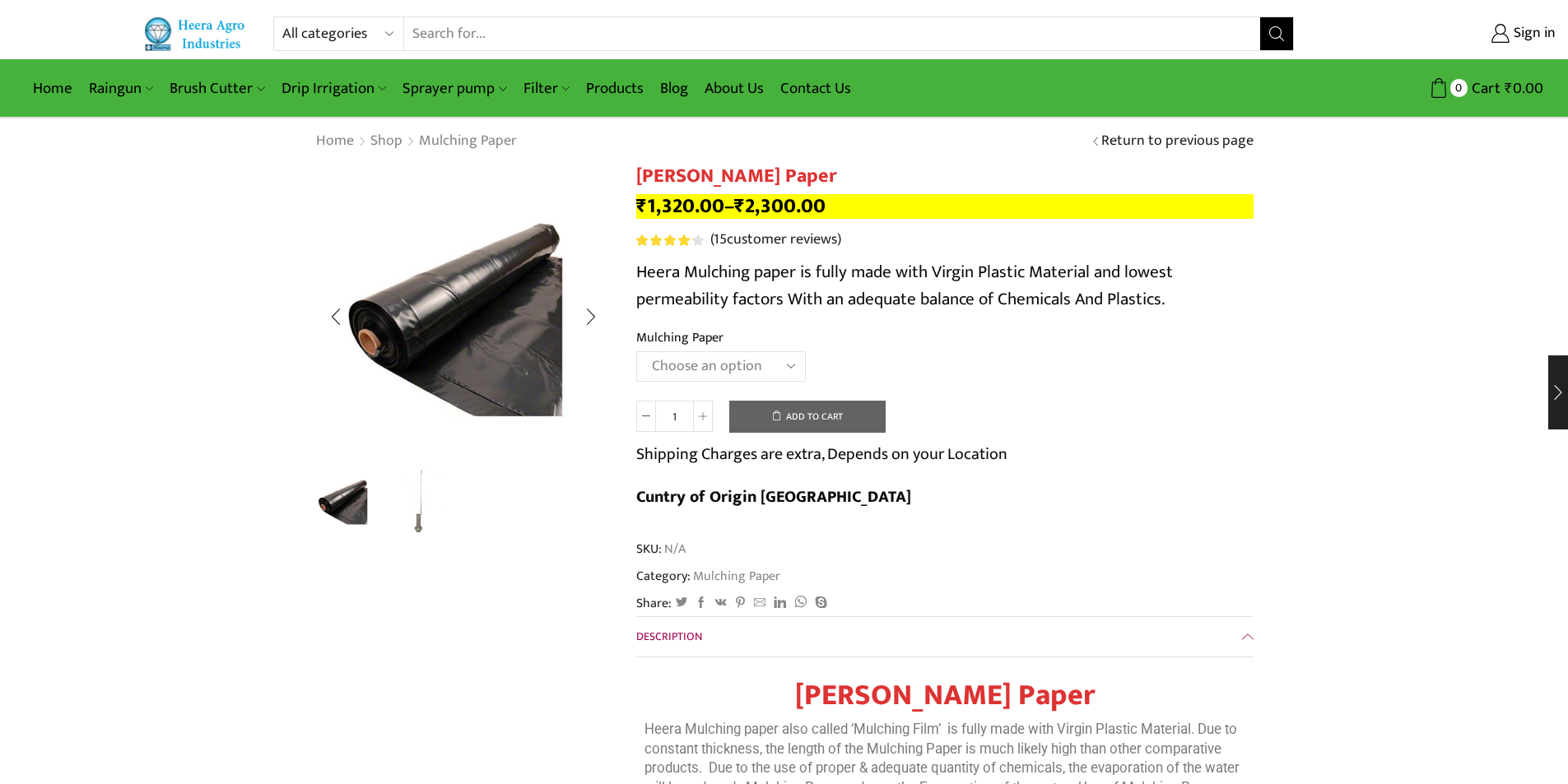
click at [423, 516] on img "2 / 2" at bounding box center [420, 500] width 68 height 68
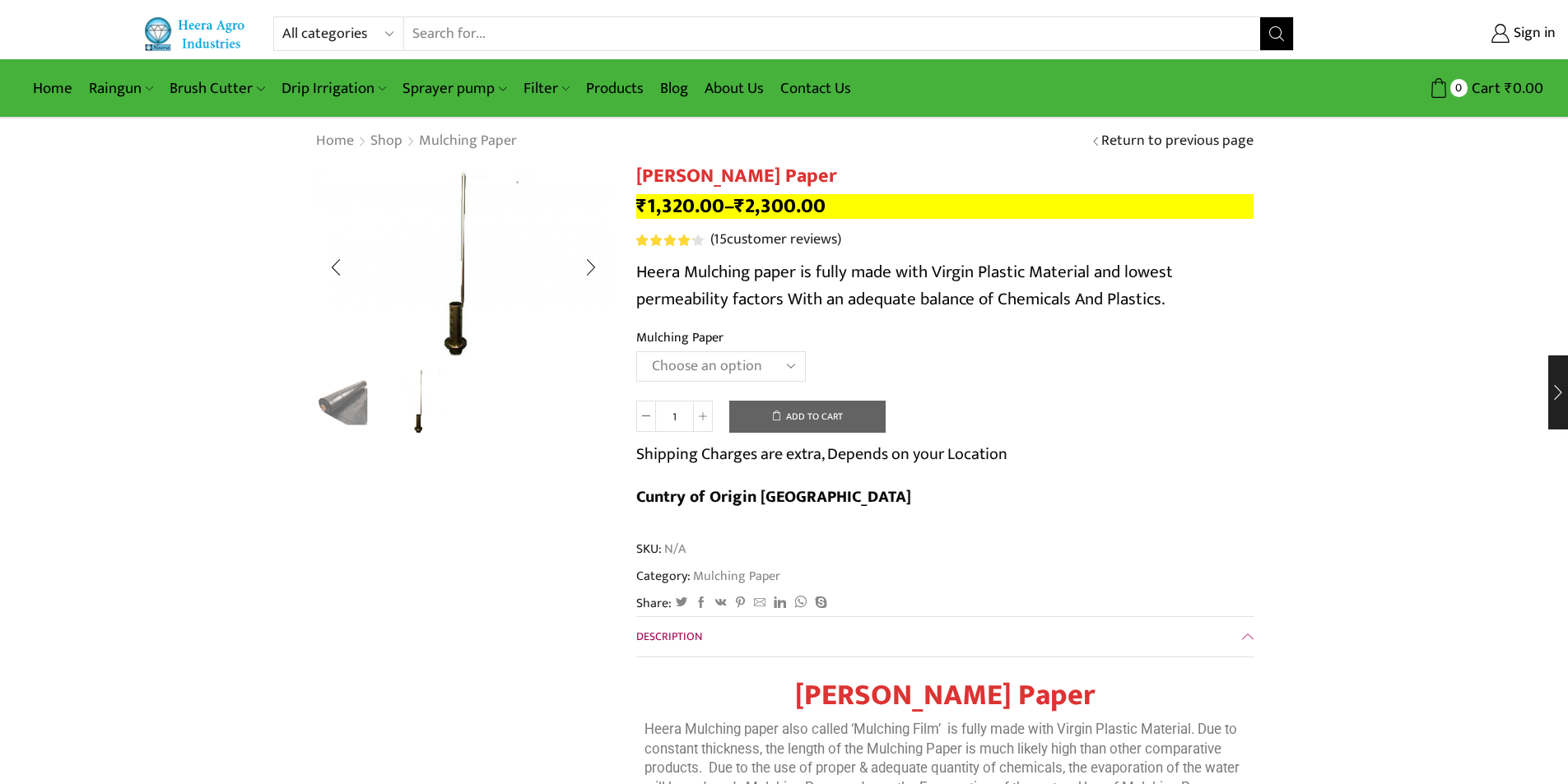
click at [342, 398] on img "1 / 2" at bounding box center [344, 401] width 68 height 68
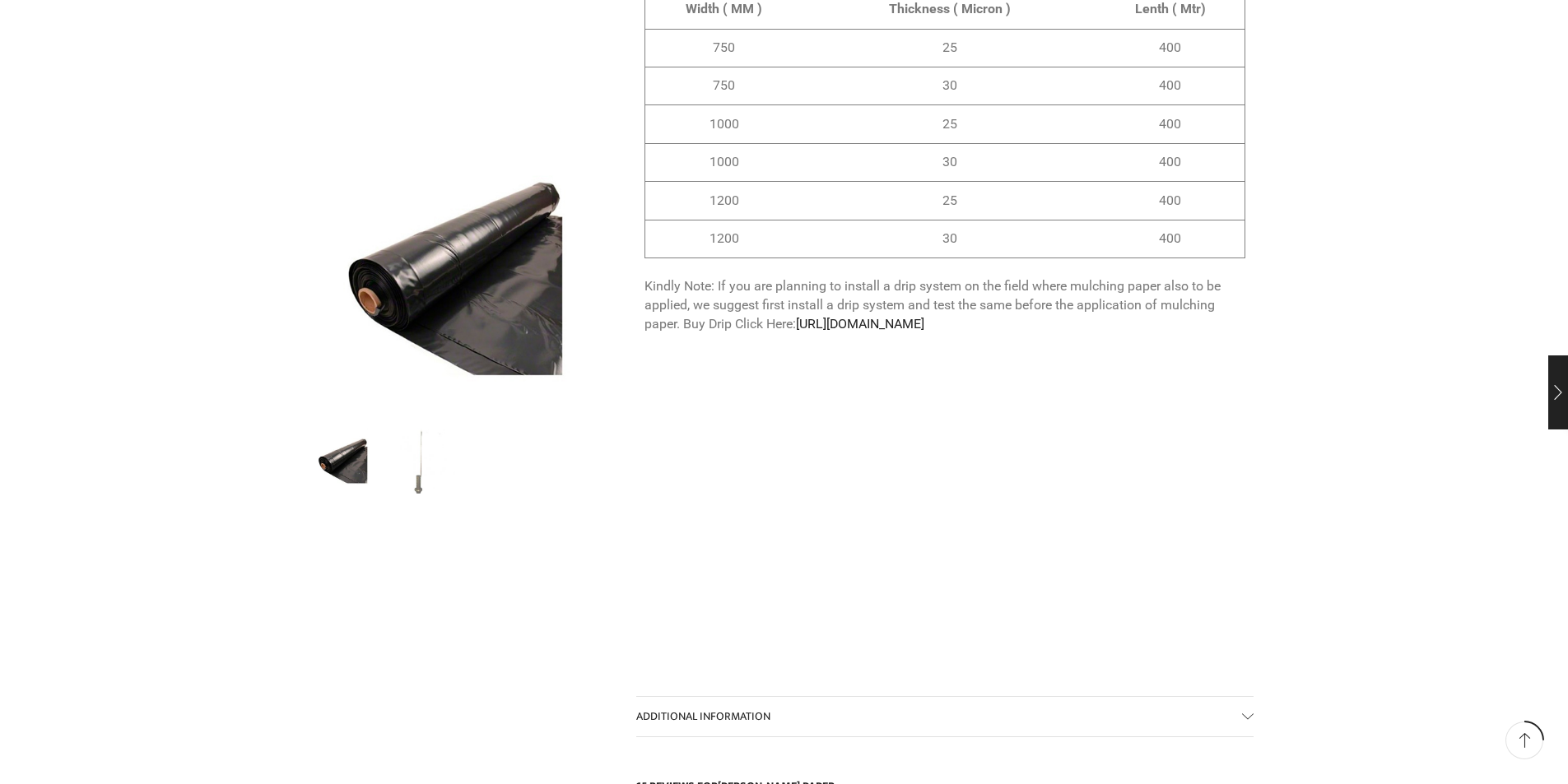
scroll to position [1728, 0]
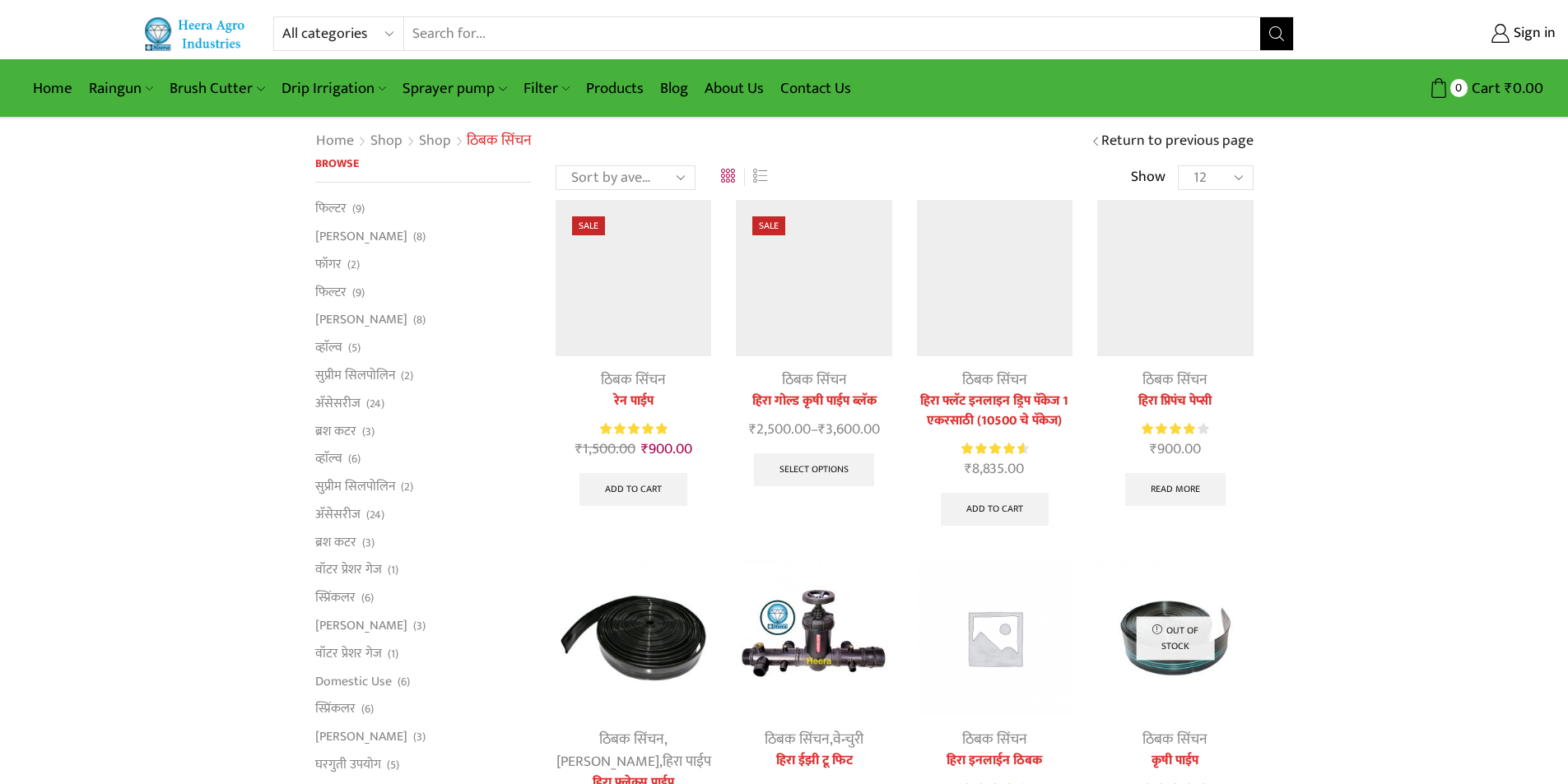
scroll to position [576, 0]
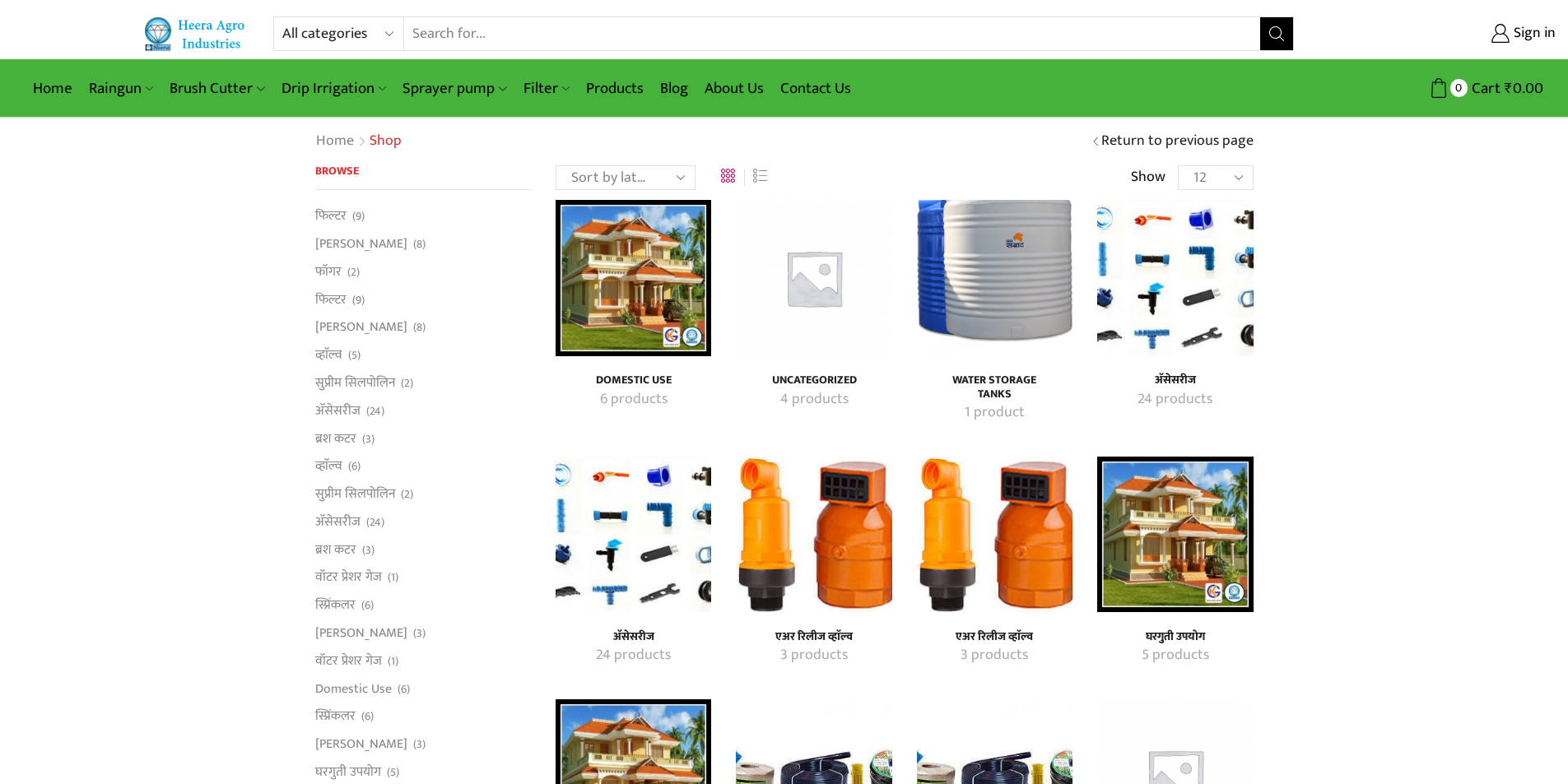
select select "date"
